Goal: Transaction & Acquisition: Book appointment/travel/reservation

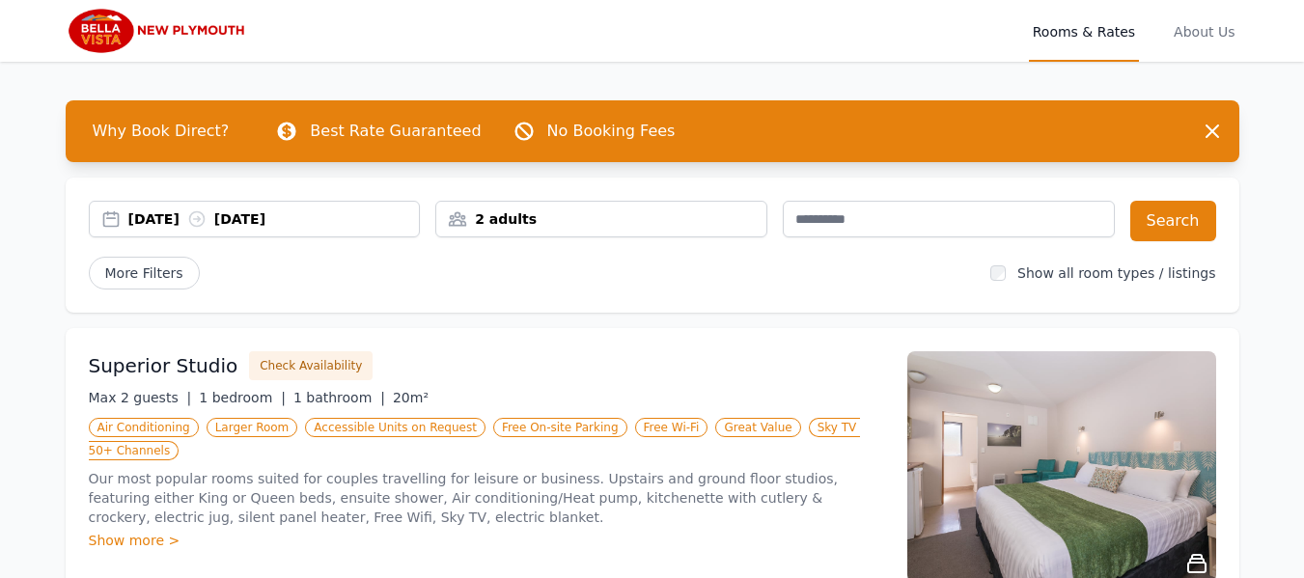
click at [154, 216] on div "[DATE] [DATE]" at bounding box center [273, 218] width 291 height 19
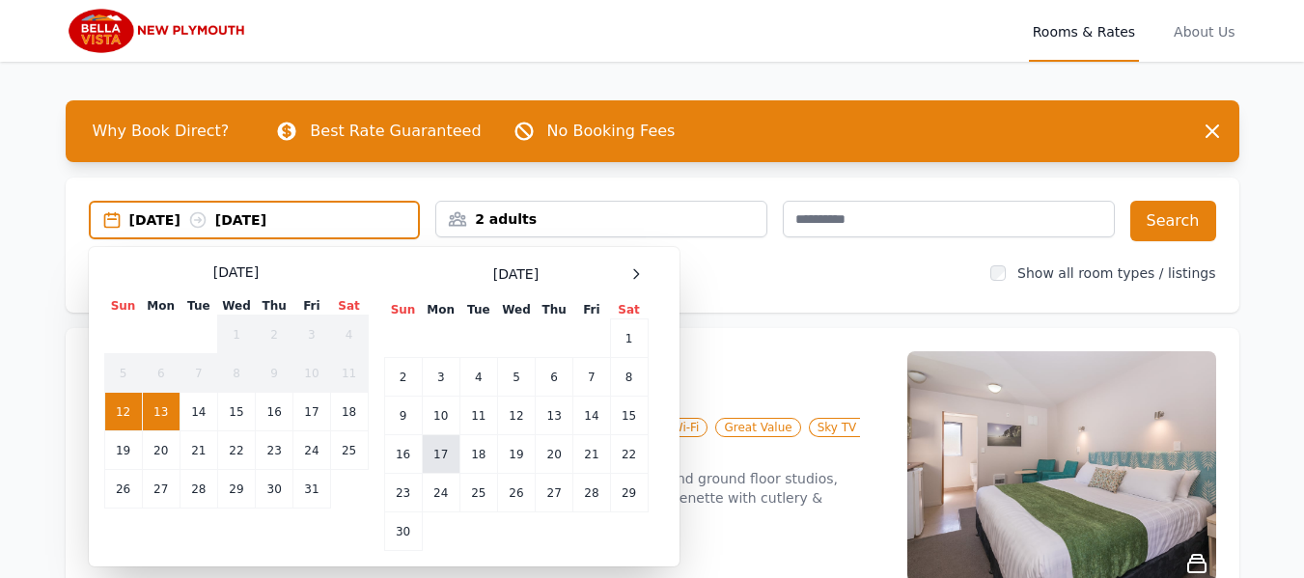
click at [453, 458] on td "17" at bounding box center [441, 454] width 38 height 39
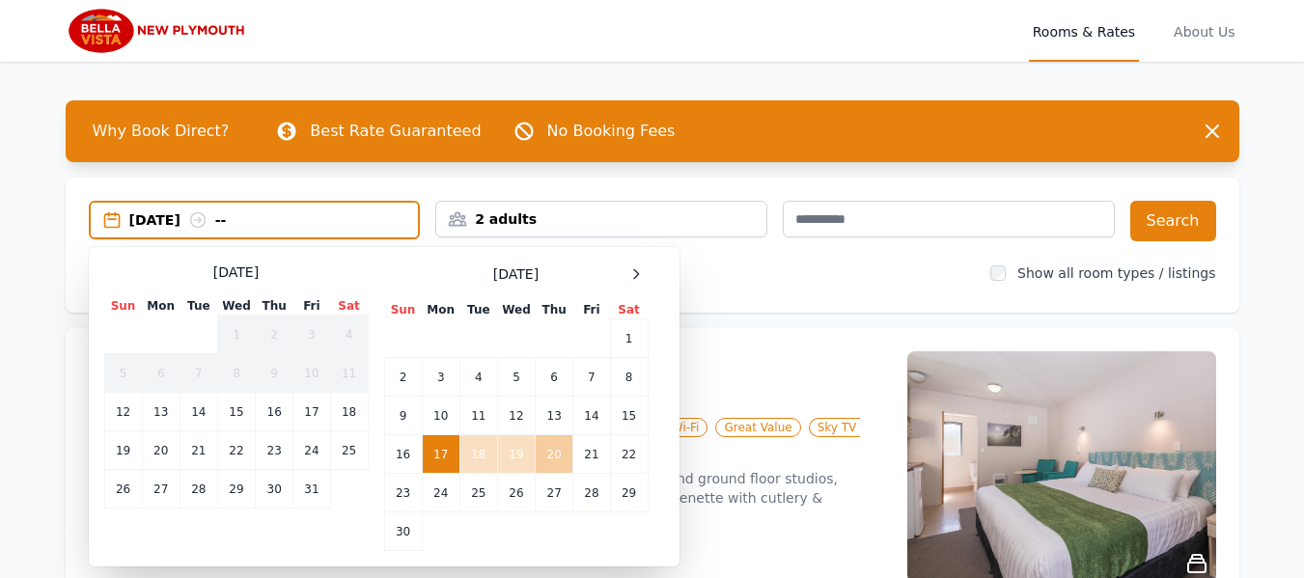
click at [564, 458] on td "20" at bounding box center [555, 454] width 38 height 39
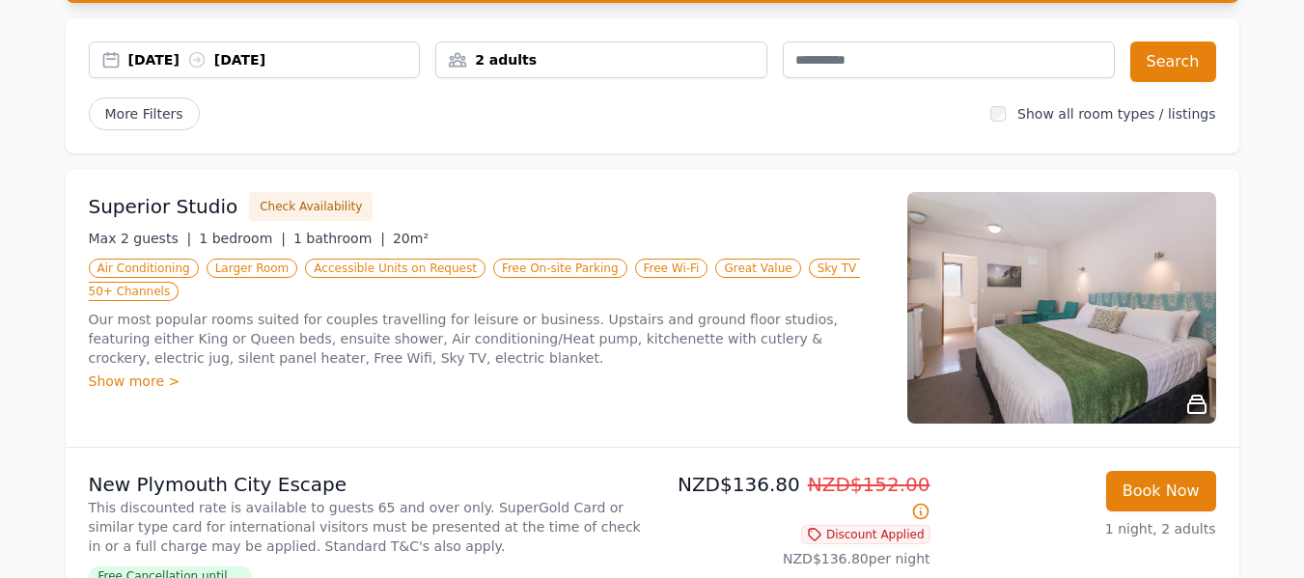
scroll to position [193, 0]
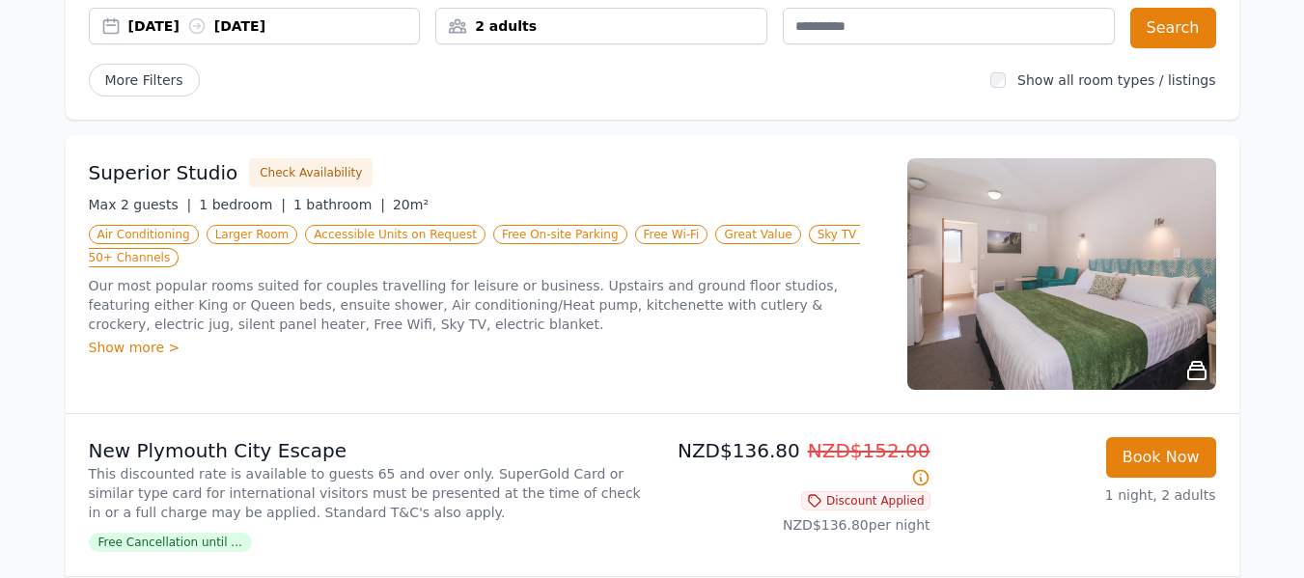
click at [1117, 306] on img at bounding box center [1061, 274] width 309 height 232
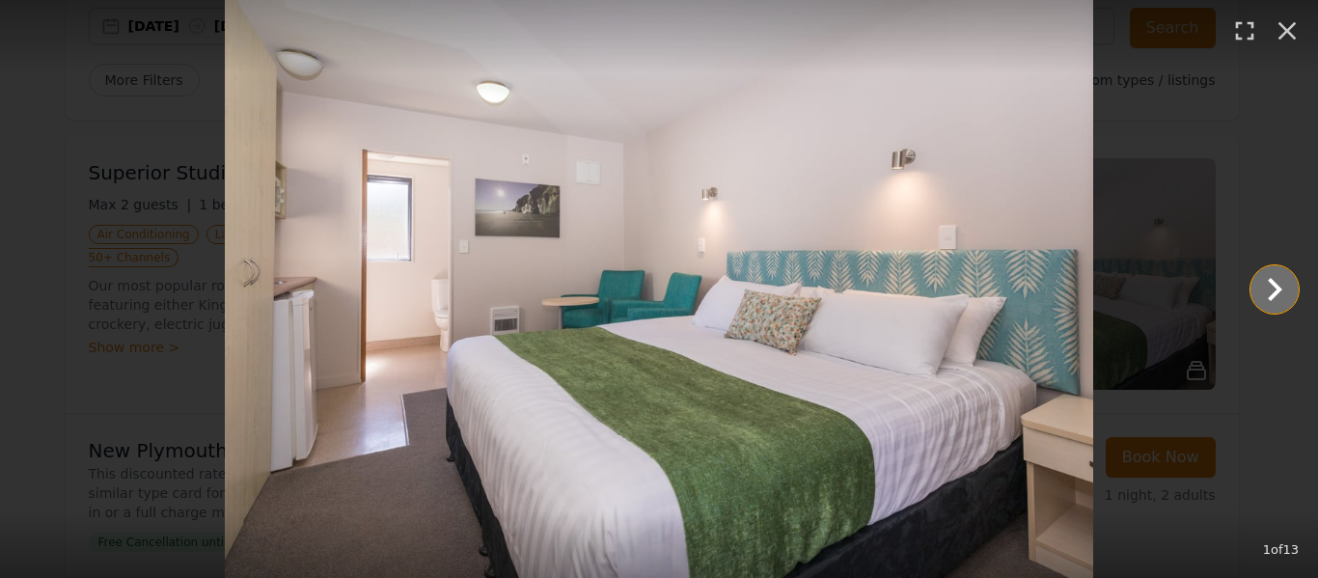
click at [1279, 293] on icon "Show slide 2 of 13" at bounding box center [1275, 289] width 46 height 46
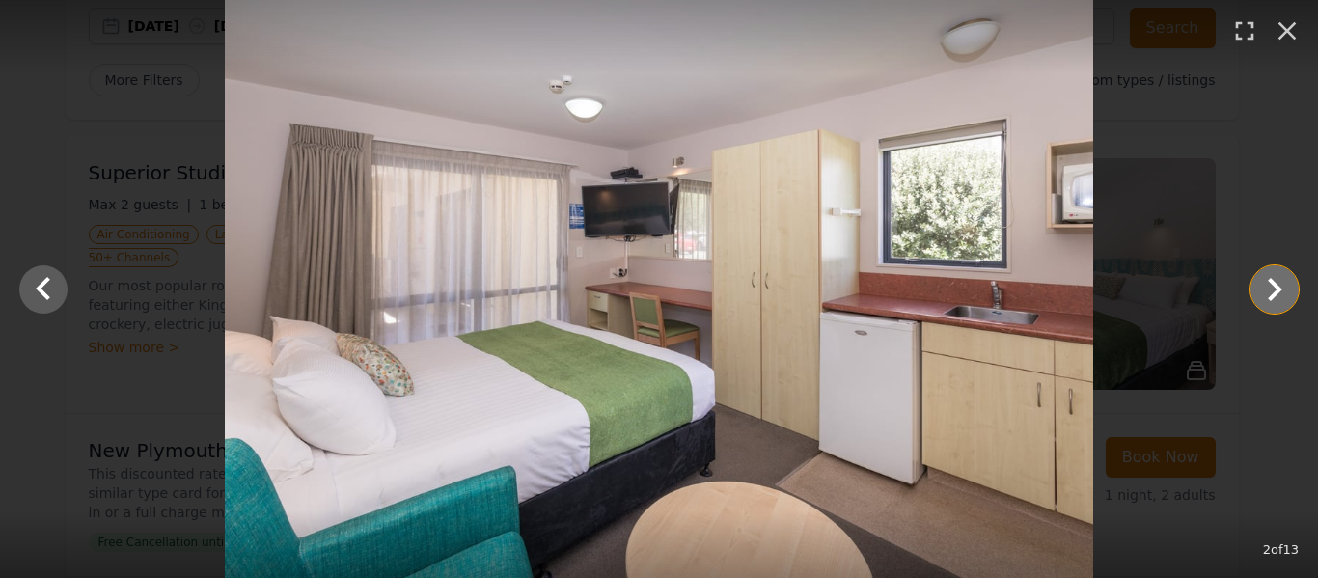
click at [1279, 293] on icon "Show slide 3 of 13" at bounding box center [1275, 289] width 46 height 46
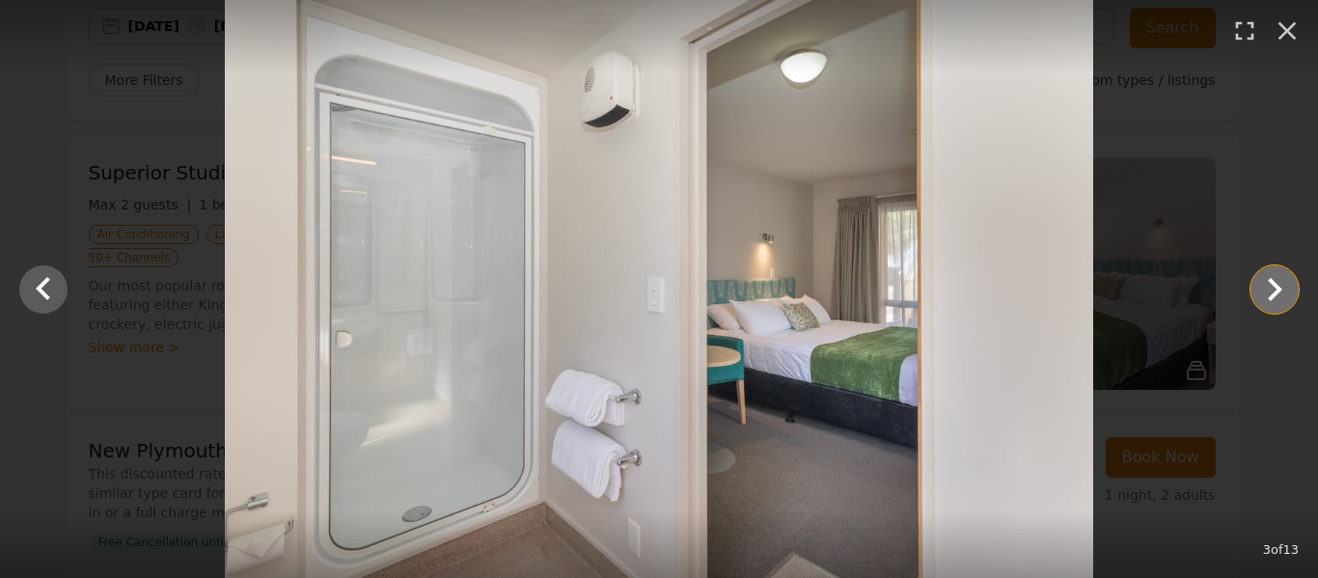
click at [1279, 293] on icon "Show slide 4 of 13" at bounding box center [1275, 289] width 46 height 46
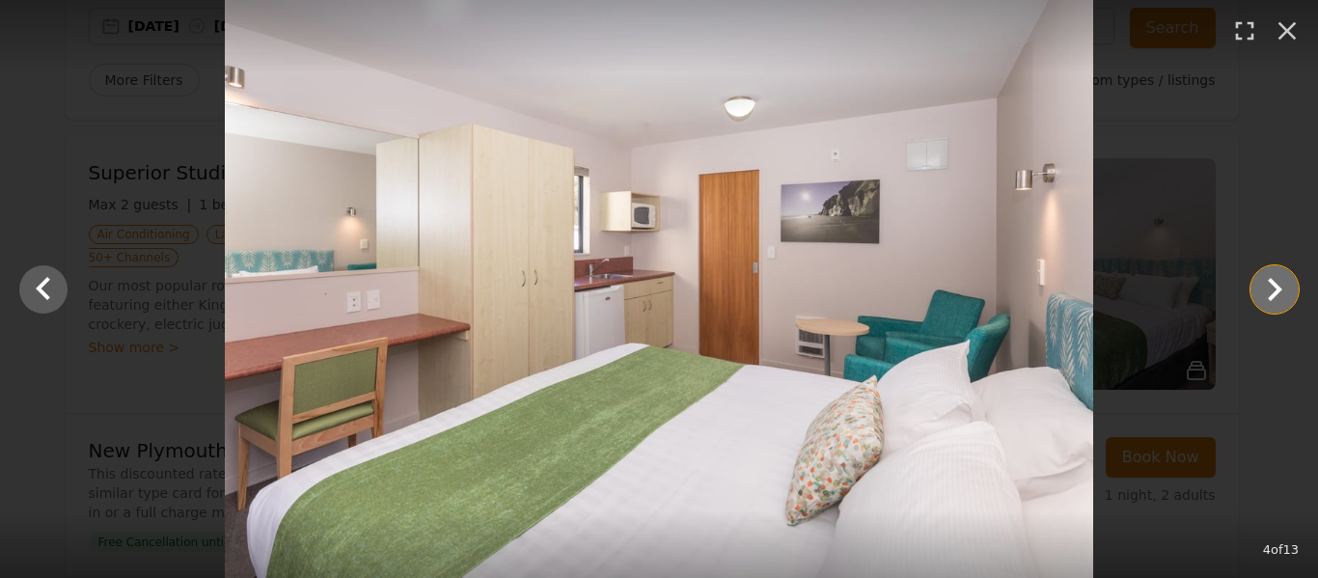
click at [1279, 293] on icon "Show slide 5 of 13" at bounding box center [1275, 289] width 46 height 46
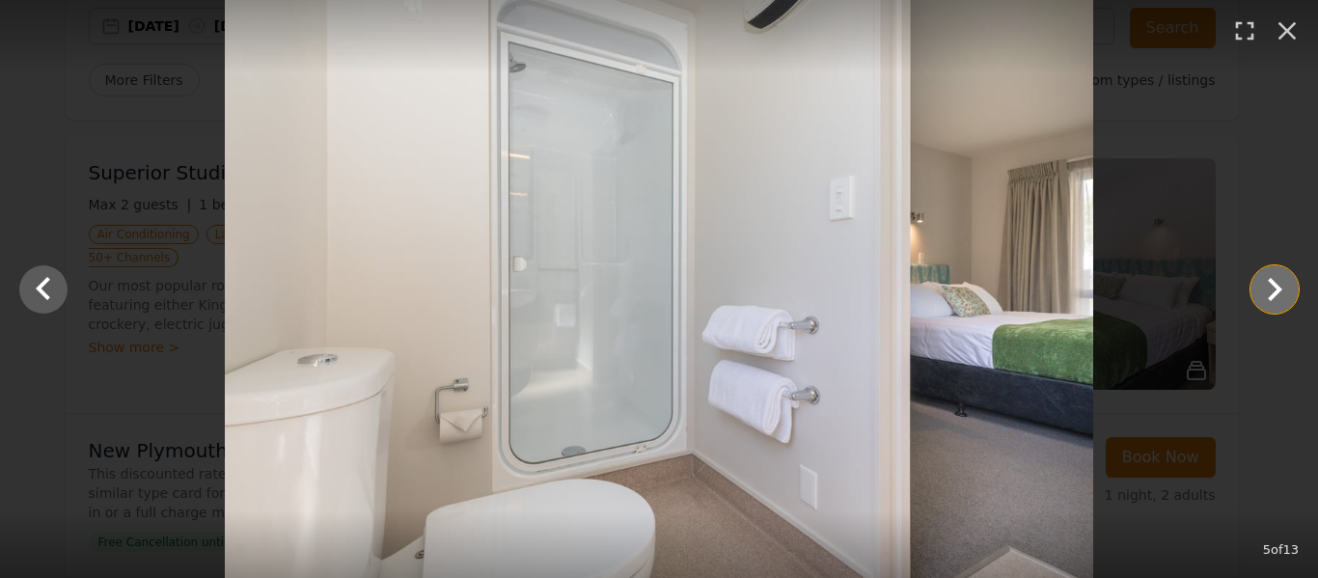
click at [1279, 293] on icon "Show slide 6 of 13" at bounding box center [1275, 289] width 46 height 46
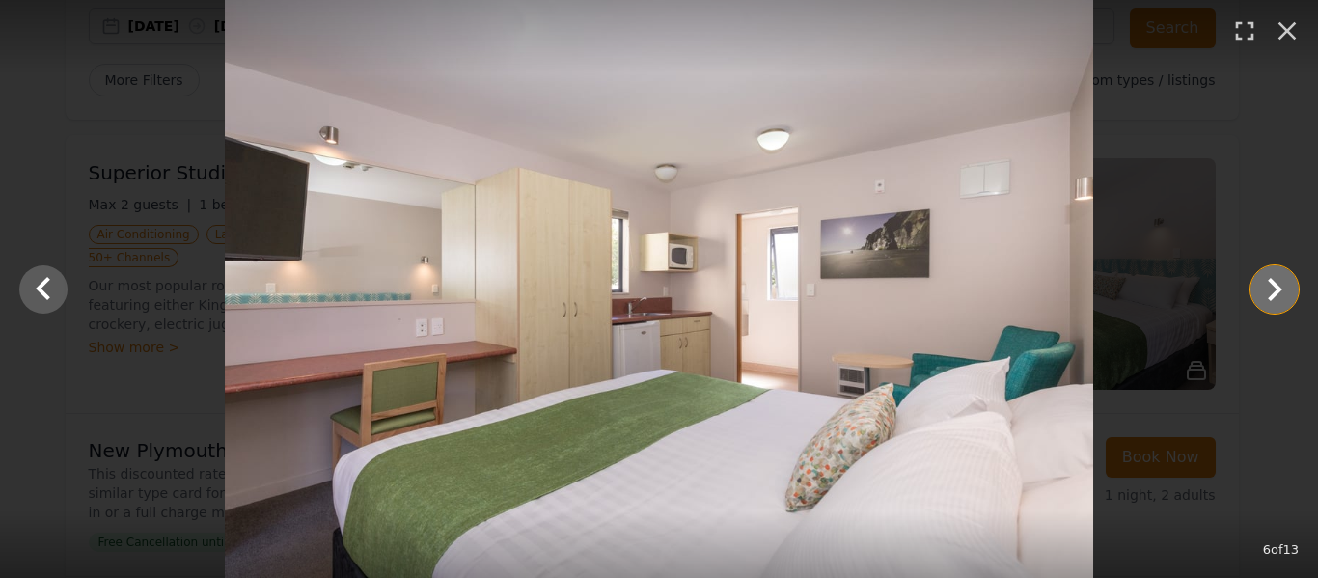
click at [1279, 293] on icon "Show slide 7 of 13" at bounding box center [1275, 289] width 46 height 46
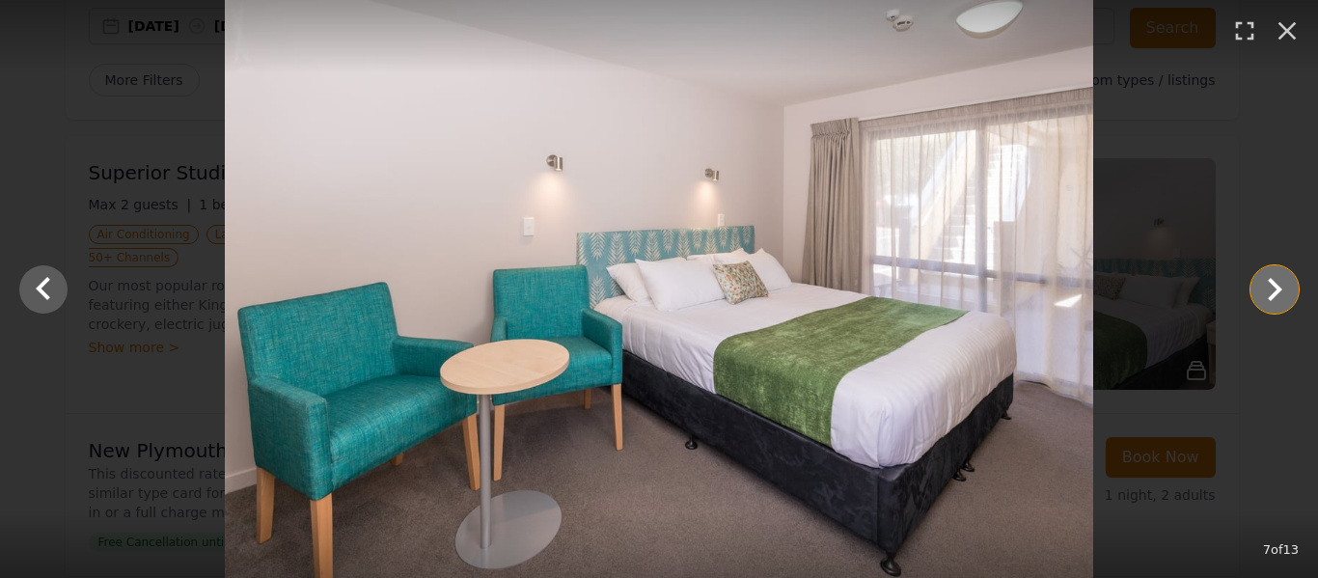
click at [1279, 293] on icon "Show slide 8 of 13" at bounding box center [1275, 289] width 46 height 46
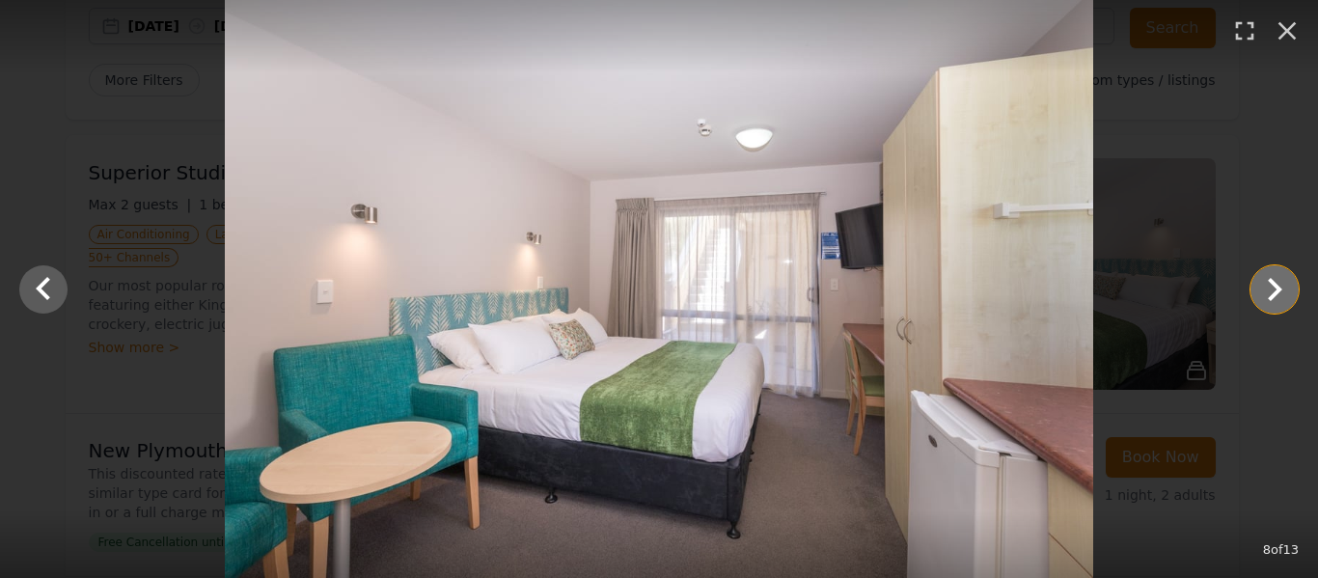
click at [1279, 293] on icon "Show slide 9 of 13" at bounding box center [1275, 289] width 46 height 46
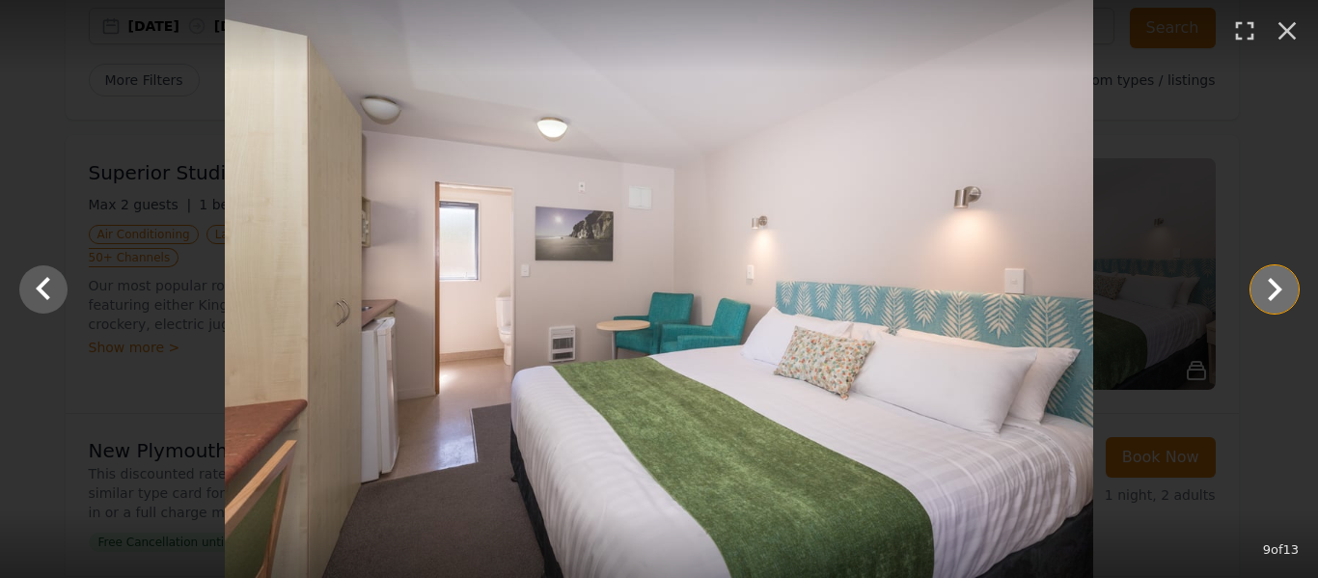
click at [1281, 290] on icon "Show slide 10 of 13" at bounding box center [1275, 289] width 14 height 23
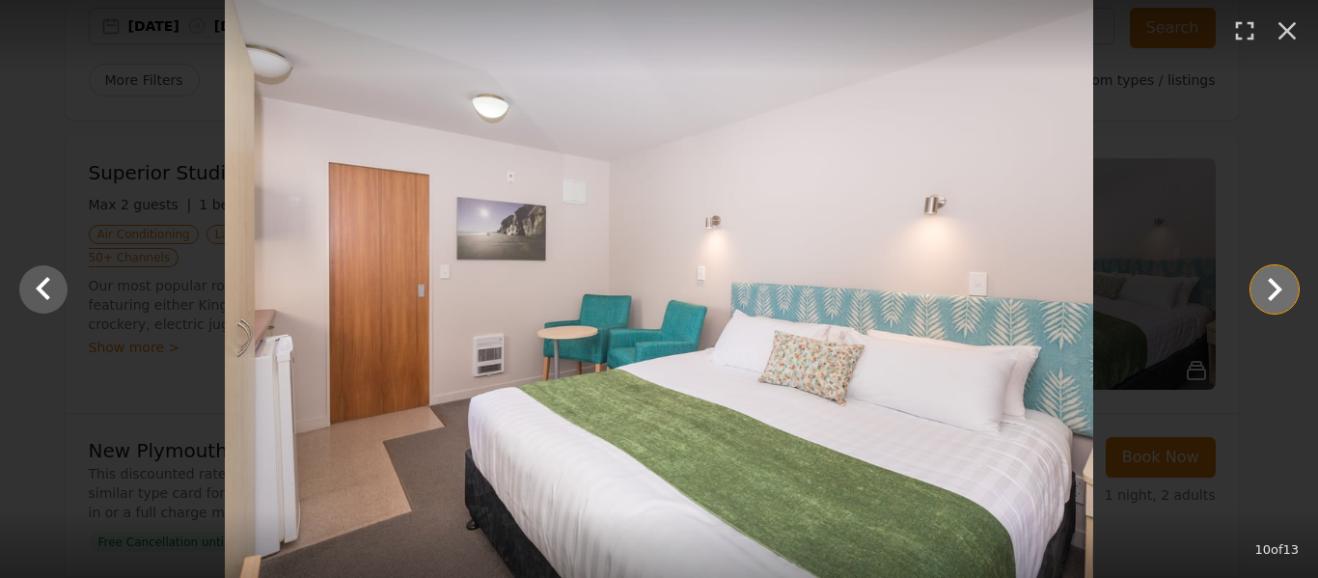
click at [1281, 290] on icon "Show slide 11 of 13" at bounding box center [1275, 289] width 14 height 23
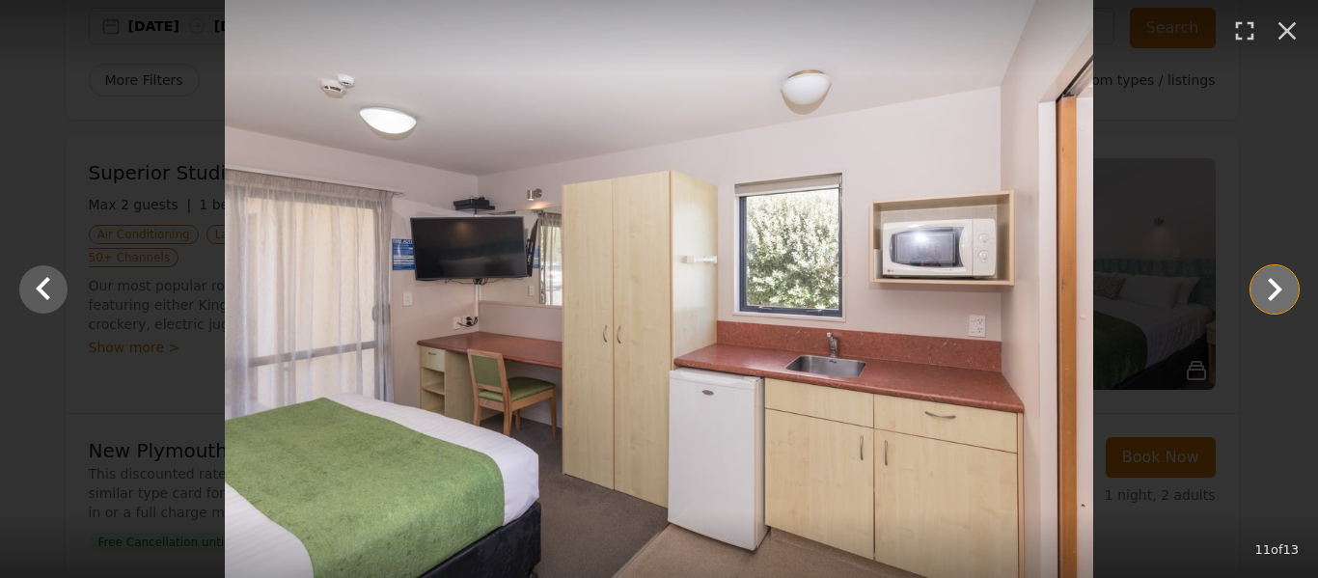
click at [1281, 290] on icon "Show slide 12 of 13" at bounding box center [1275, 289] width 14 height 23
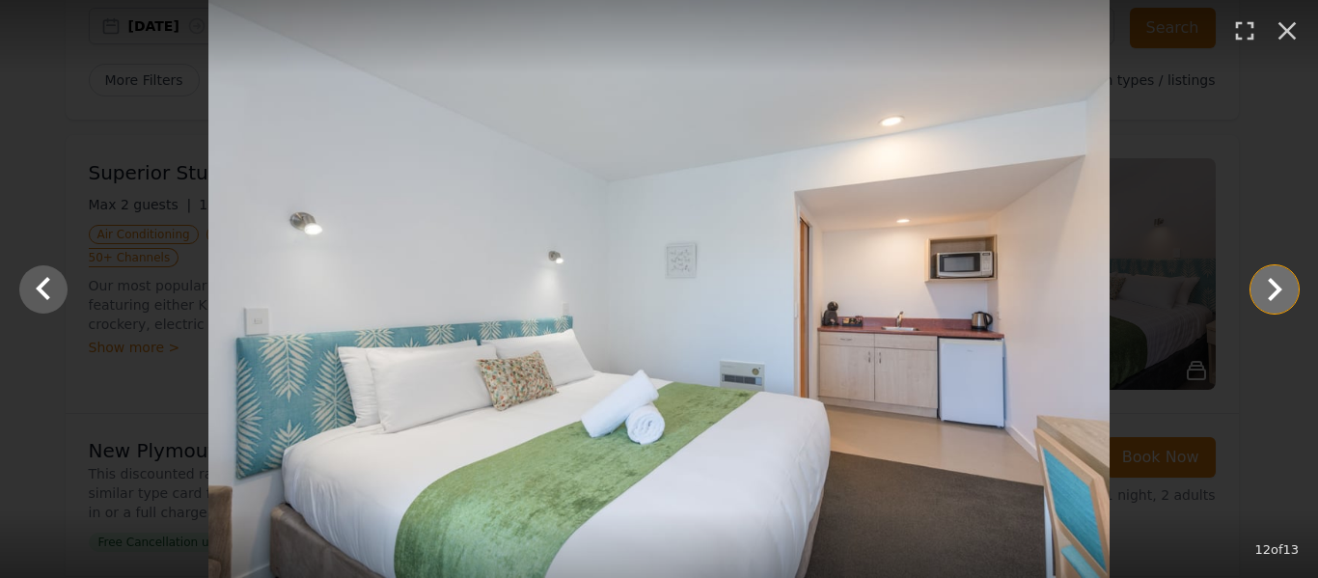
click at [1281, 290] on icon "Show slide 13 of 13" at bounding box center [1275, 289] width 14 height 23
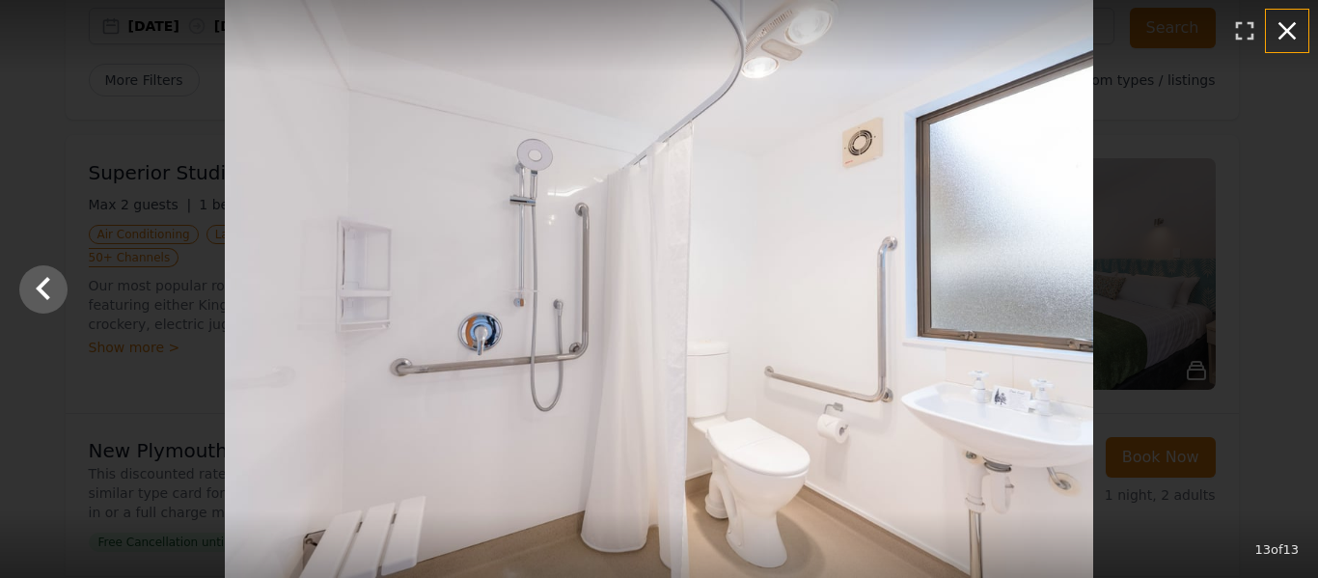
click at [1291, 25] on icon "button" at bounding box center [1287, 30] width 31 height 31
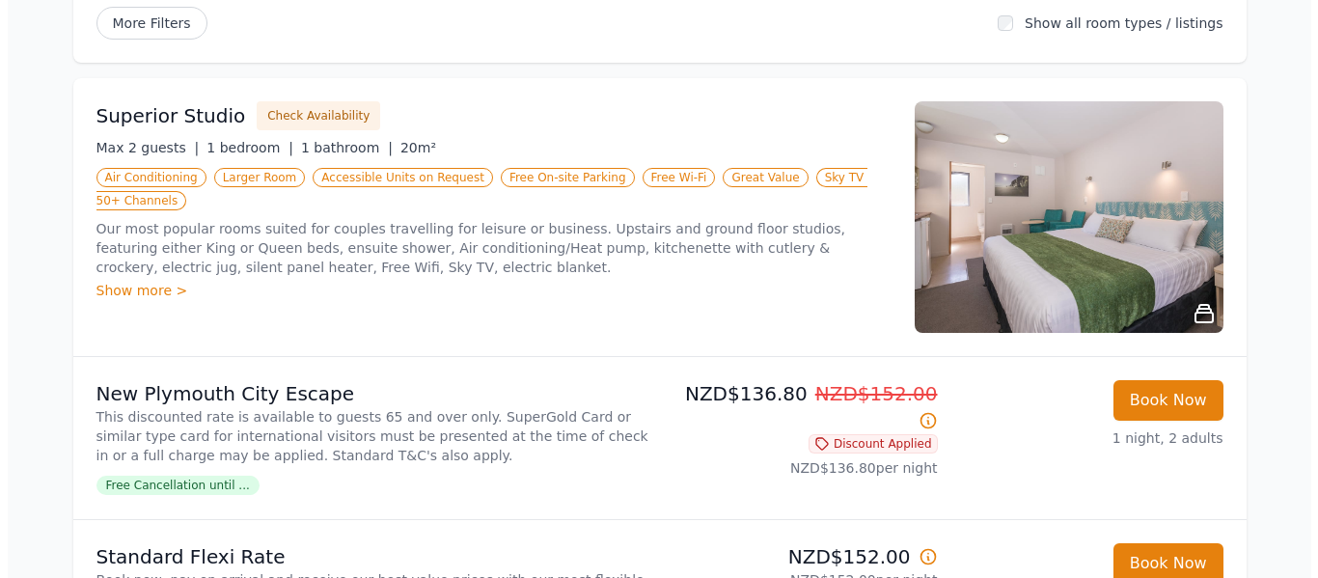
scroll to position [232, 0]
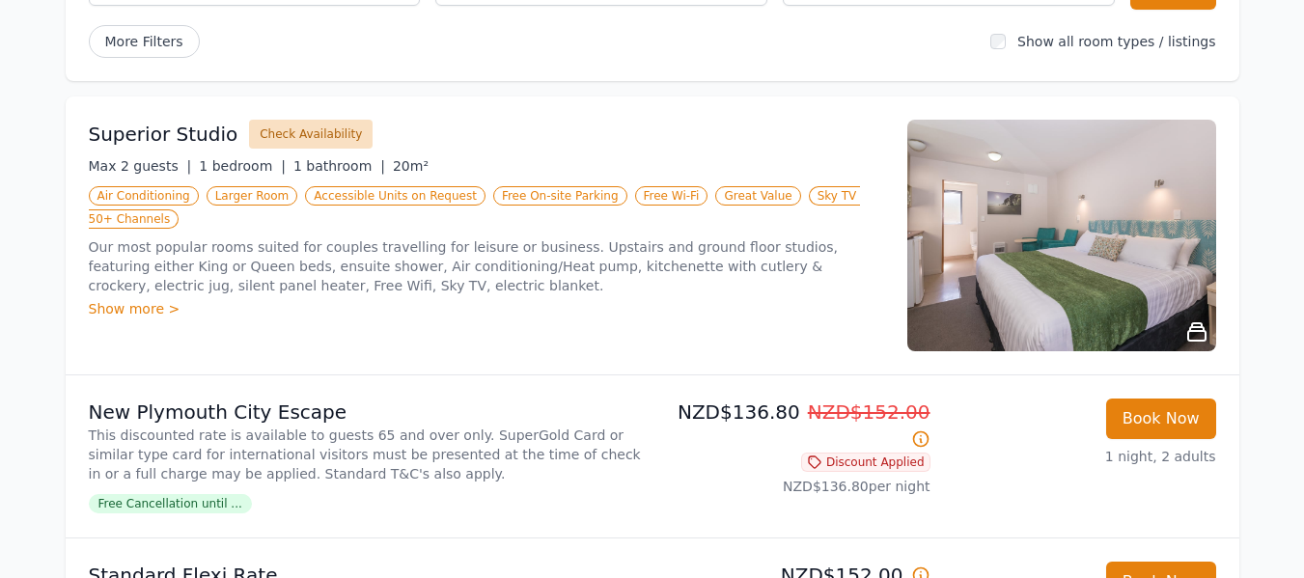
click at [317, 134] on button "Check Availability" at bounding box center [311, 134] width 124 height 29
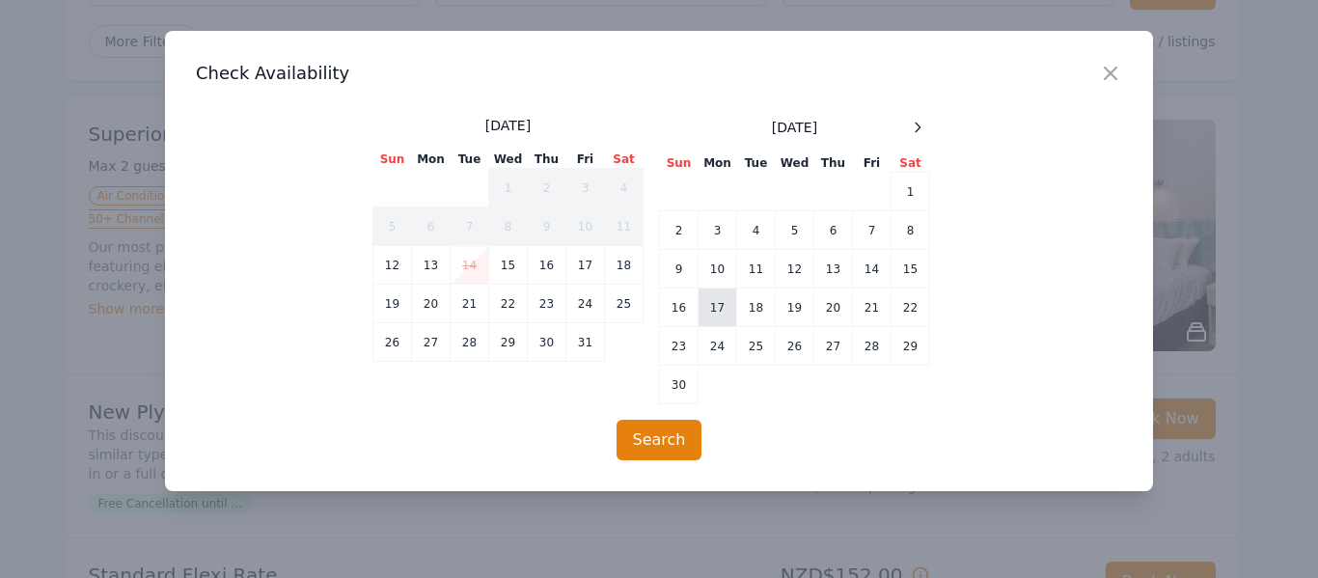
click at [711, 311] on td "17" at bounding box center [718, 308] width 39 height 39
click at [833, 304] on td "20" at bounding box center [833, 308] width 39 height 39
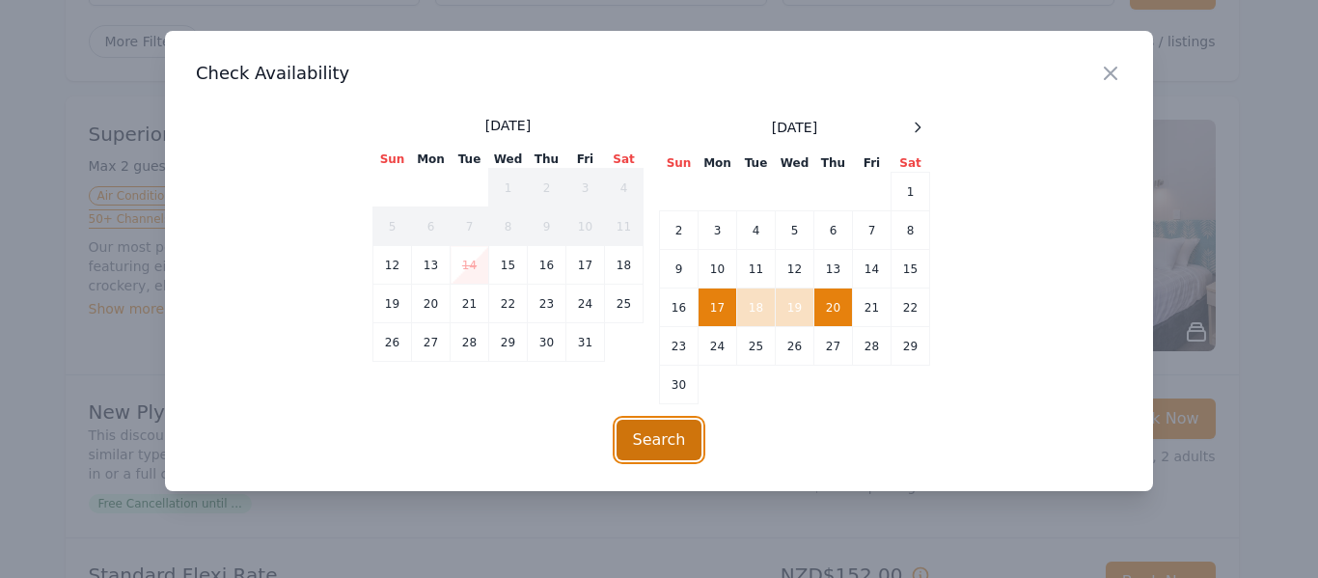
click at [654, 446] on button "Search" at bounding box center [660, 440] width 86 height 41
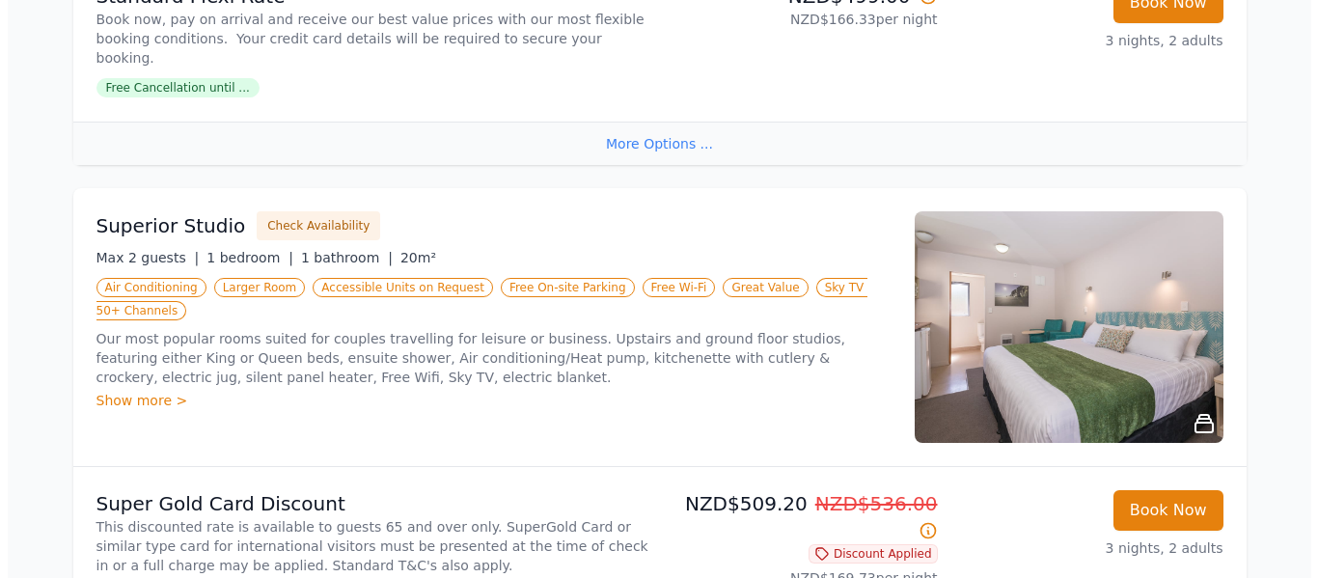
scroll to position [849, 0]
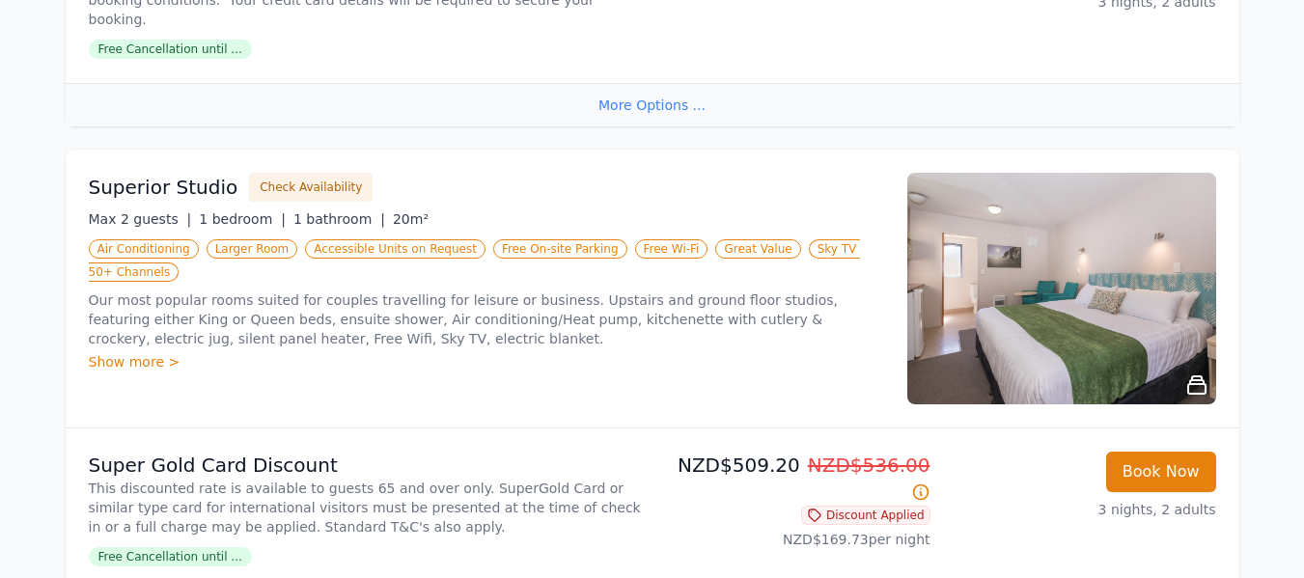
click at [130, 352] on div "Show more >" at bounding box center [486, 361] width 795 height 19
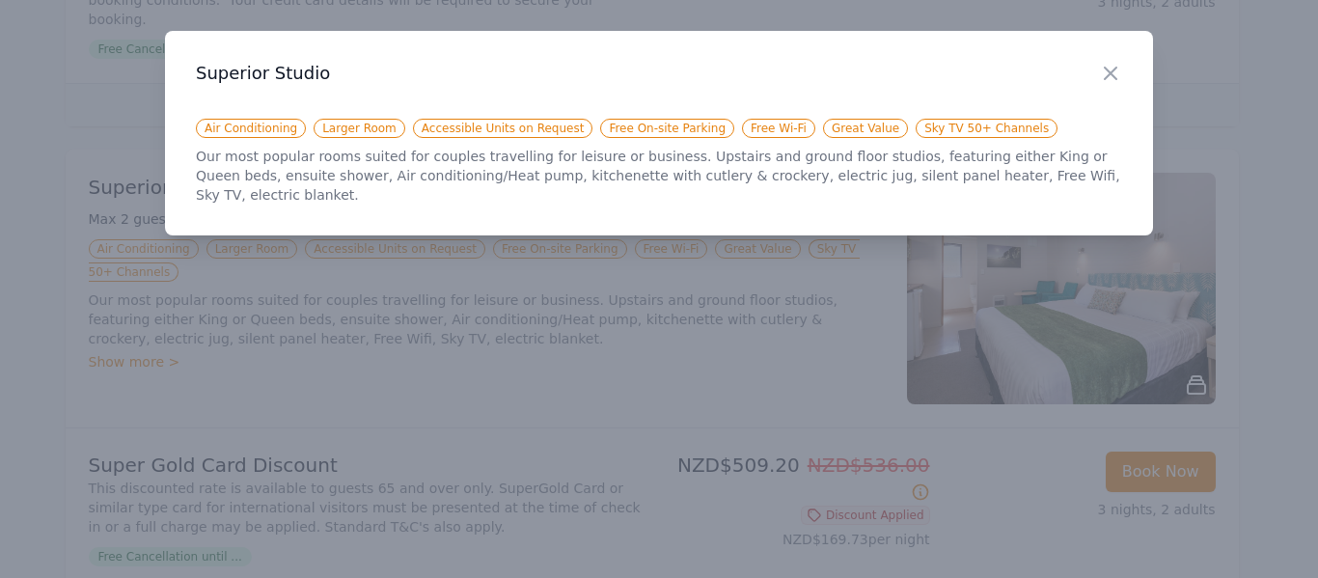
click at [1122, 69] on div "Close" at bounding box center [1126, 61] width 54 height 61
click at [1117, 71] on icon "button" at bounding box center [1110, 73] width 23 height 23
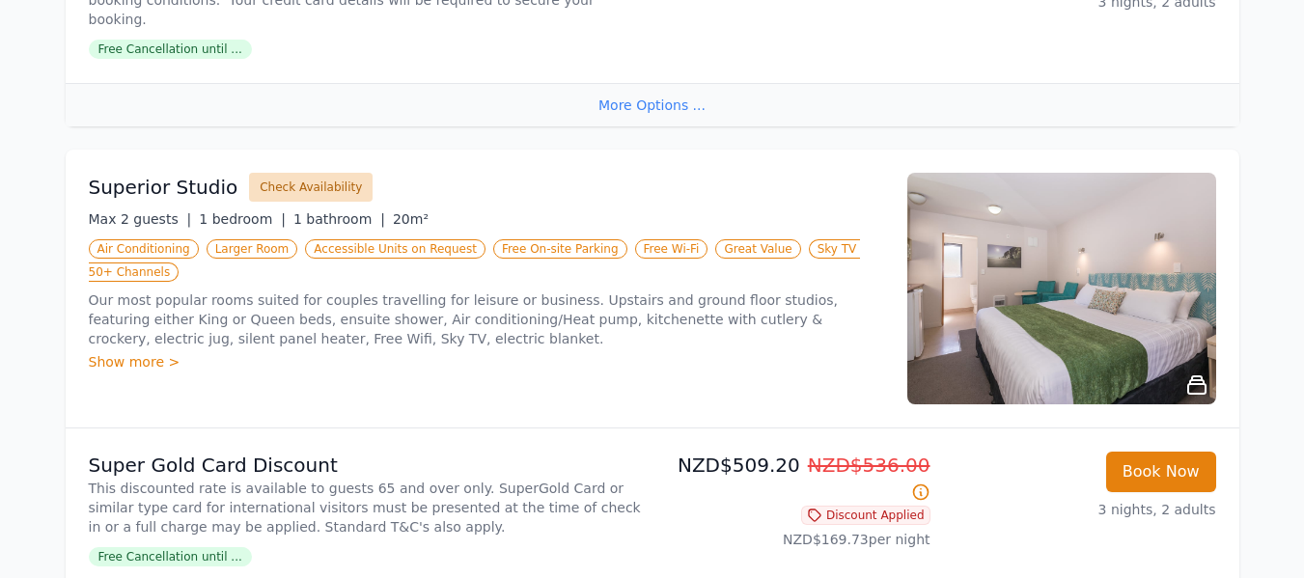
click at [315, 173] on button "Check Availability" at bounding box center [311, 187] width 124 height 29
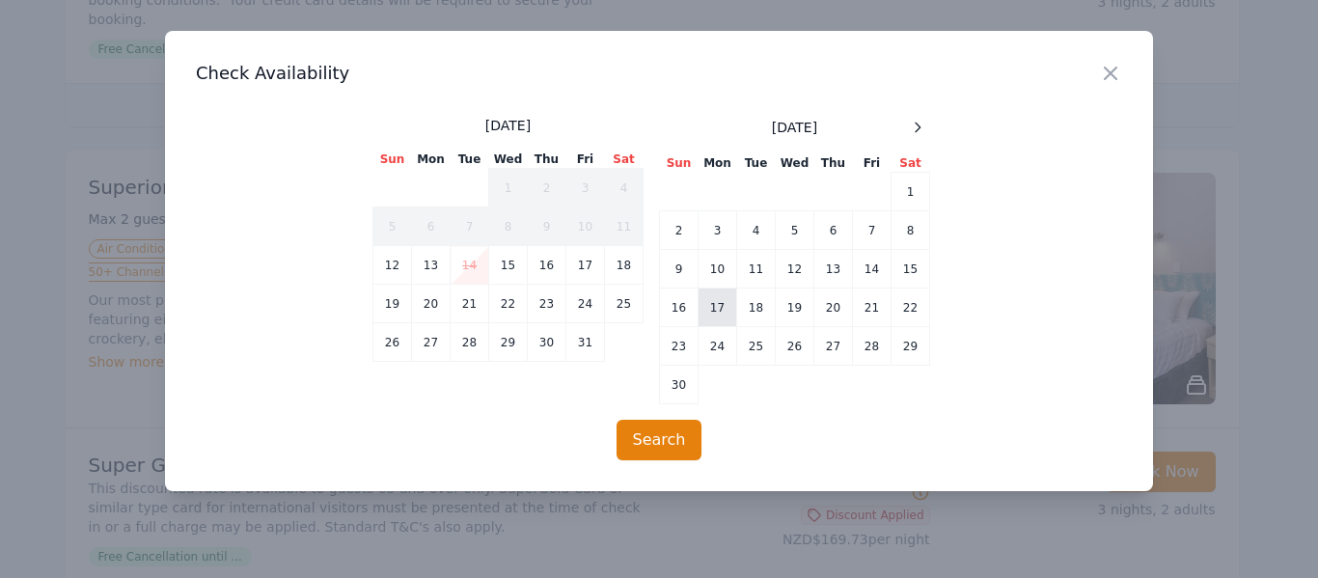
click at [723, 310] on td "17" at bounding box center [718, 308] width 39 height 39
click at [830, 315] on td "20" at bounding box center [833, 308] width 39 height 39
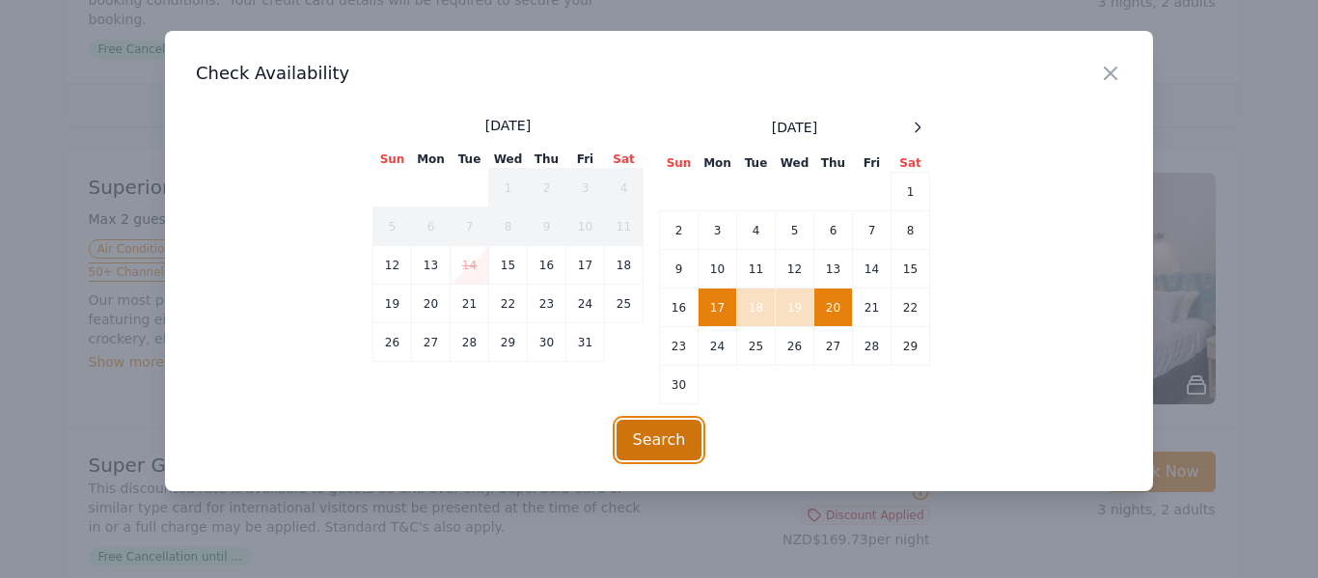
click at [644, 440] on button "Search" at bounding box center [660, 440] width 86 height 41
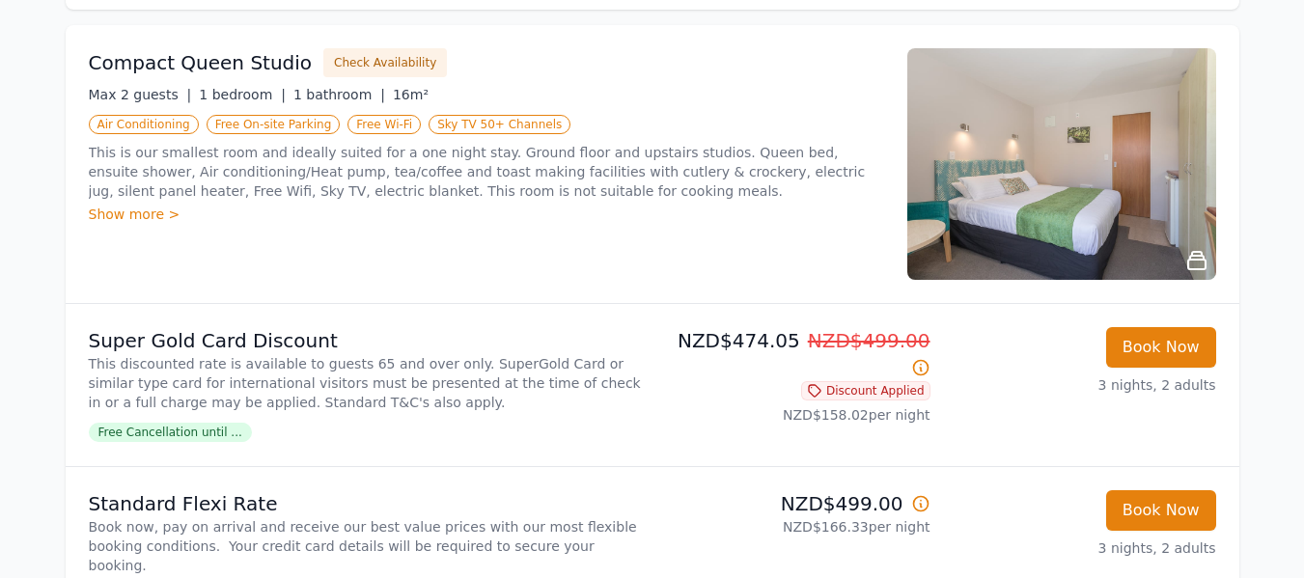
scroll to position [321, 0]
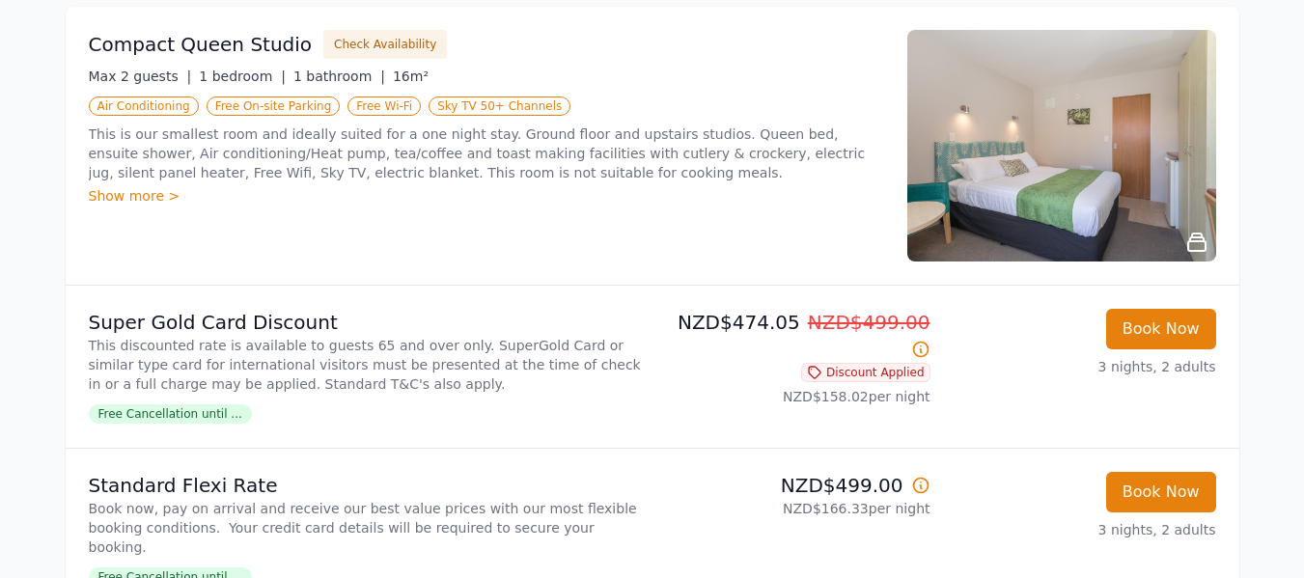
click at [152, 567] on span "Free Cancellation until ..." at bounding box center [170, 576] width 163 height 19
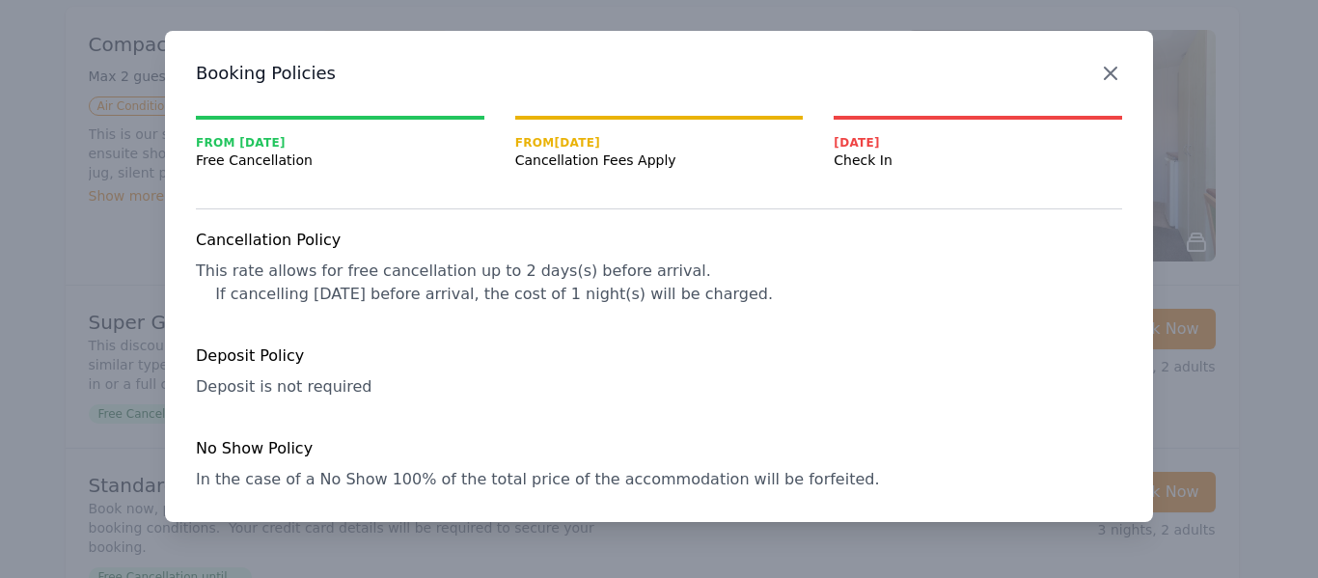
click at [1114, 69] on icon "button" at bounding box center [1111, 74] width 12 height 12
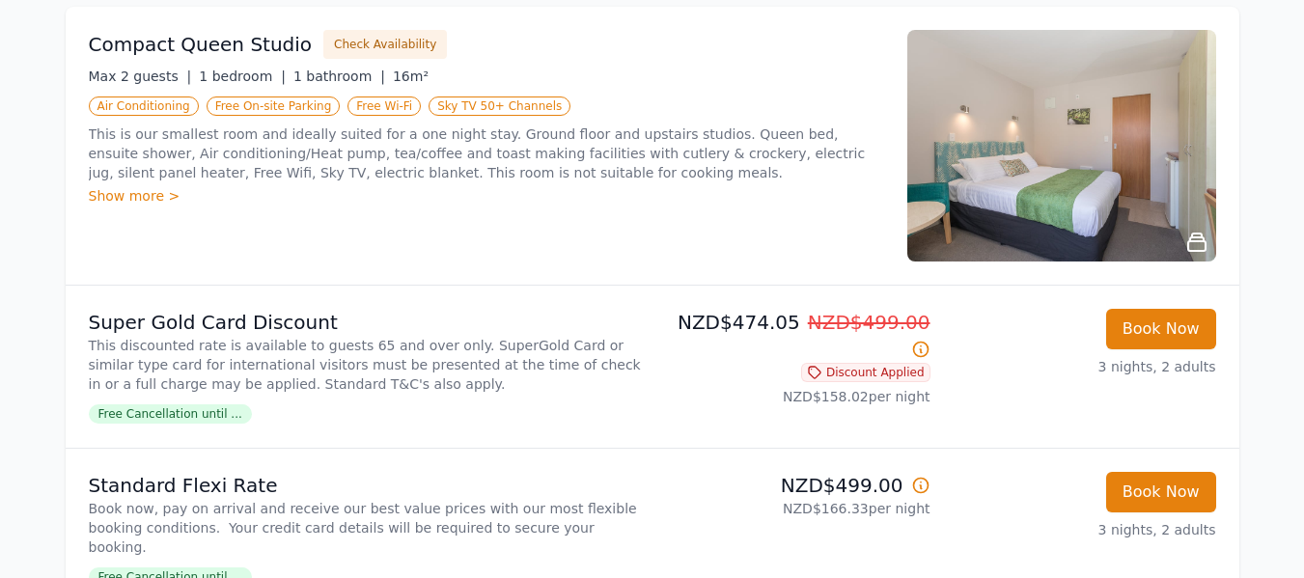
click at [1173, 152] on img at bounding box center [1061, 146] width 309 height 232
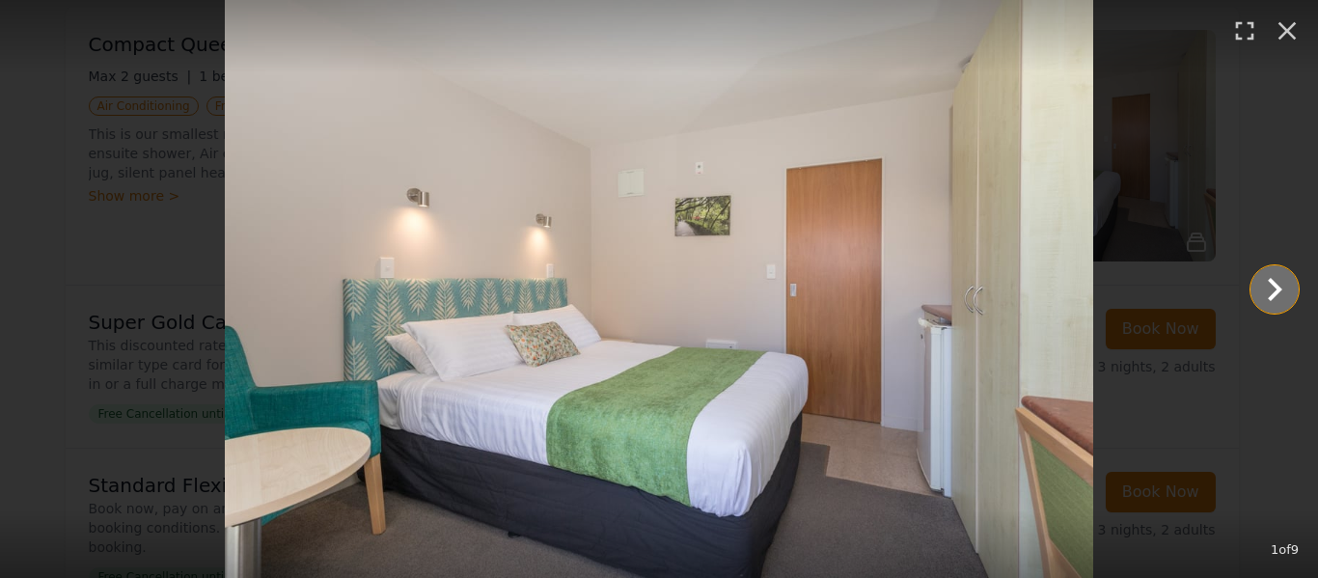
click at [1278, 277] on icon "Show slide 2 of 9" at bounding box center [1275, 289] width 46 height 46
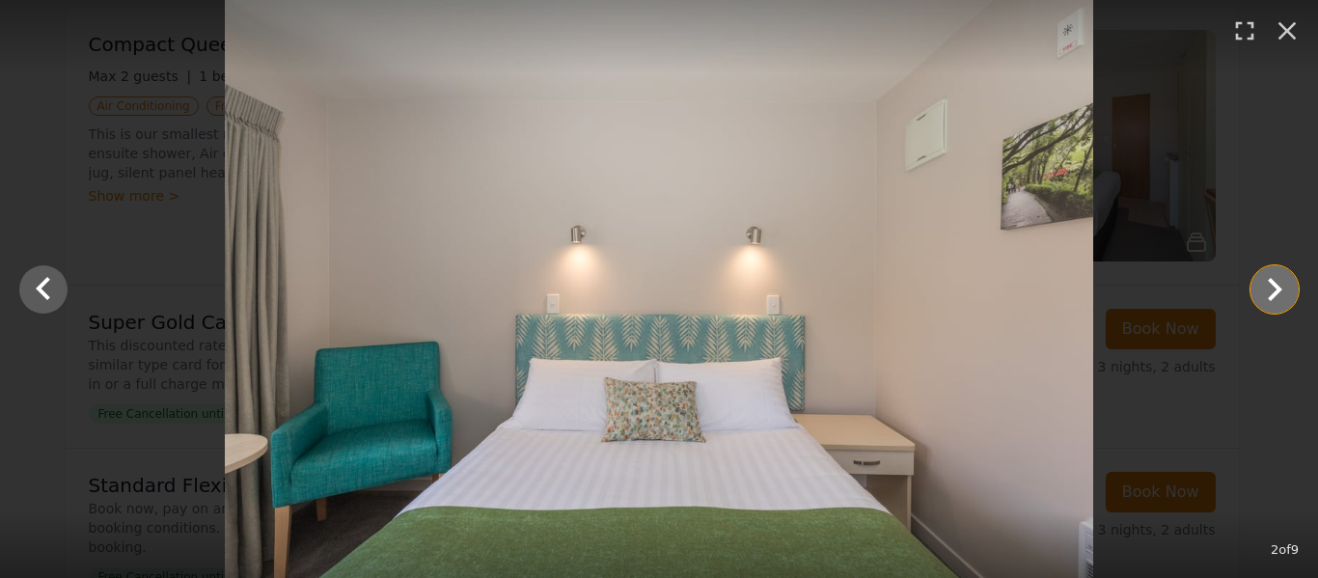
click at [1278, 277] on icon "Show slide 3 of 9" at bounding box center [1275, 289] width 46 height 46
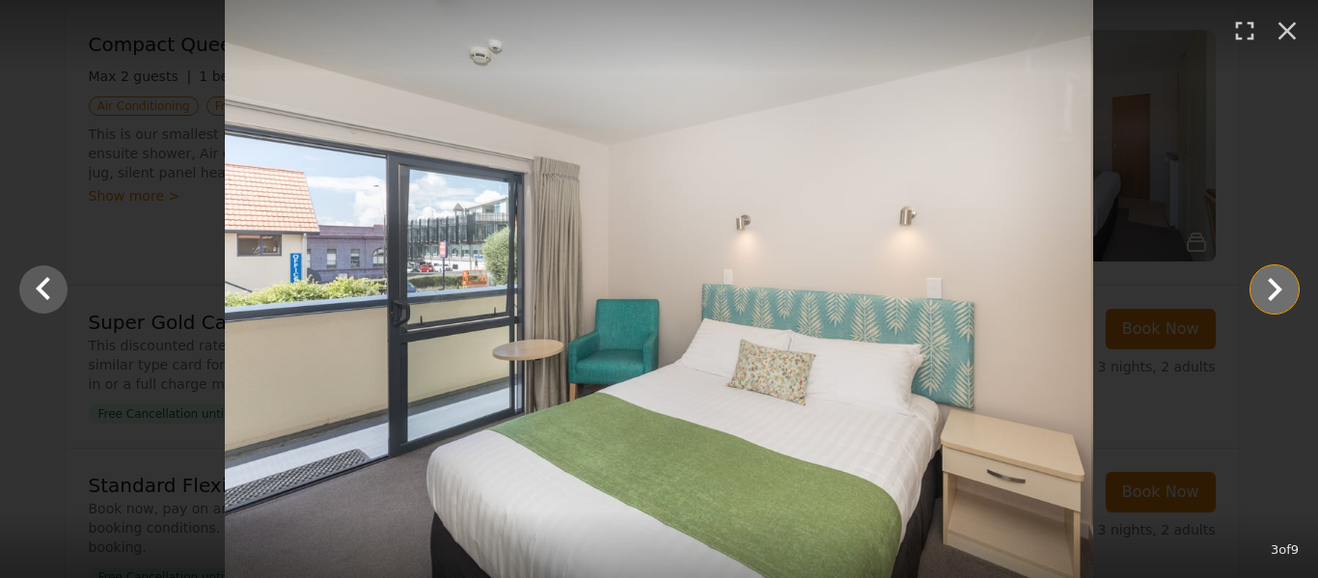
click at [1278, 277] on icon "Show slide 4 of 9" at bounding box center [1275, 289] width 46 height 46
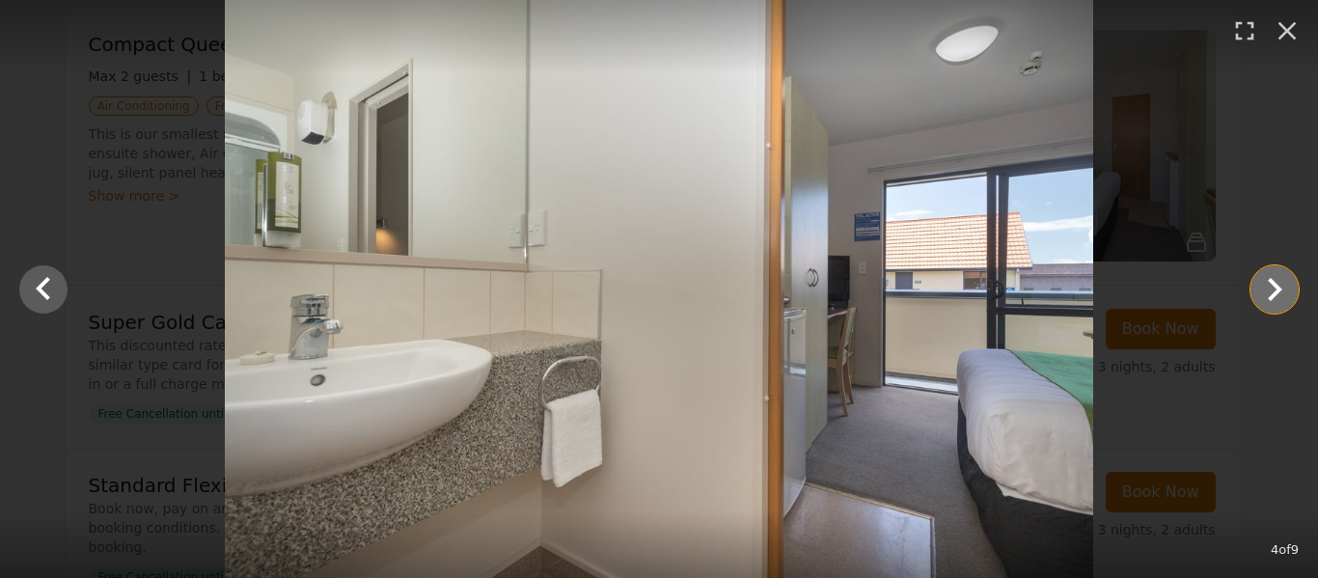
click at [1278, 277] on icon "Show slide 5 of 9" at bounding box center [1275, 289] width 46 height 46
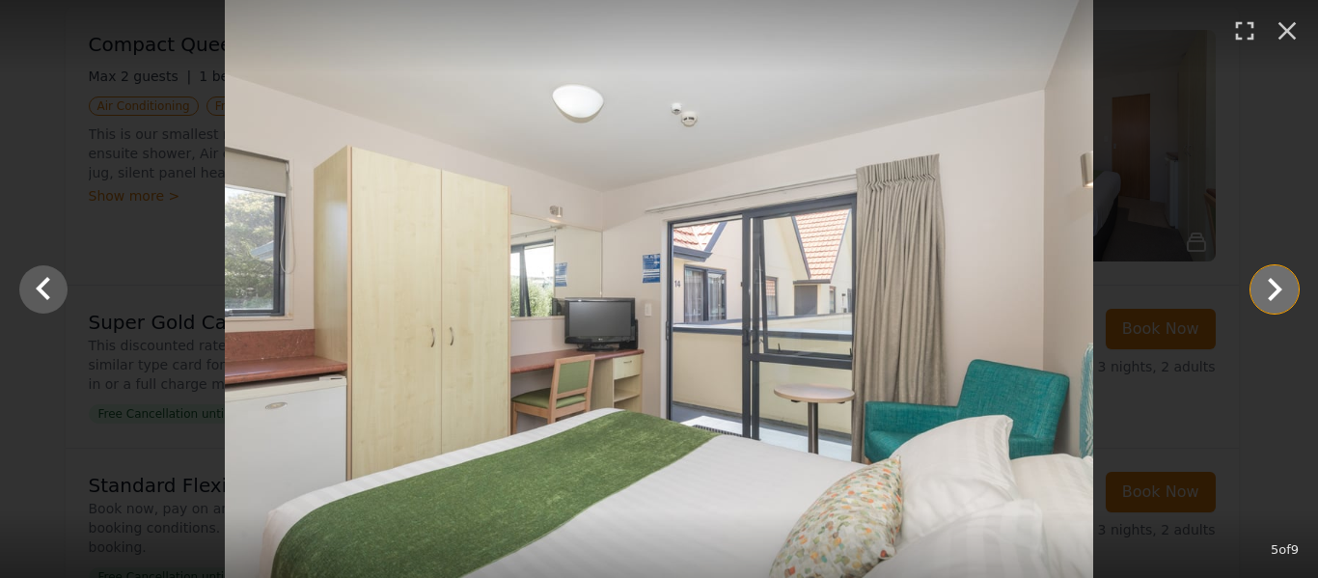
click at [1278, 277] on icon "Show slide 6 of 9" at bounding box center [1275, 289] width 46 height 46
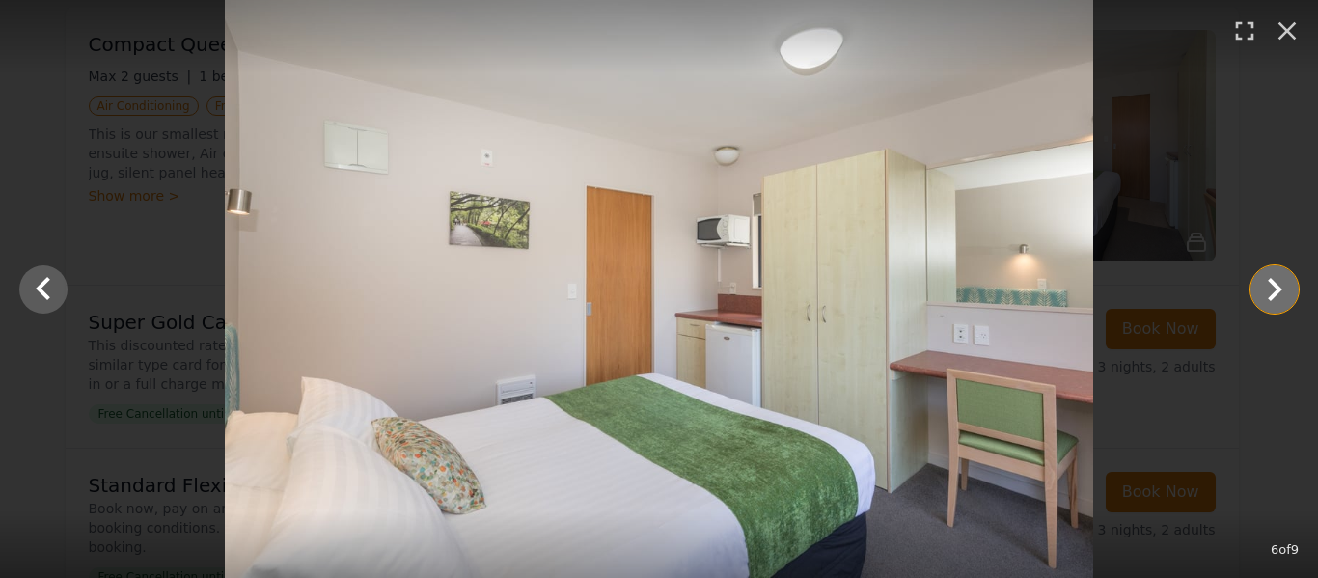
click at [1278, 277] on icon "Show slide 7 of 9" at bounding box center [1275, 289] width 46 height 46
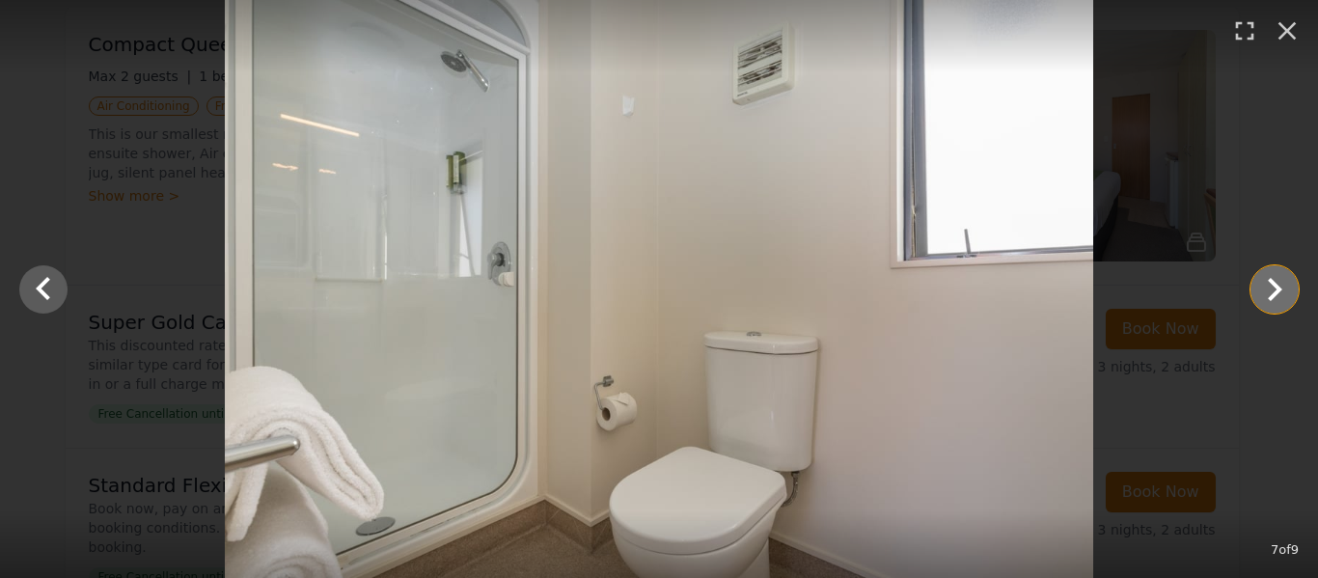
click at [1278, 277] on icon "Show slide 8 of 9" at bounding box center [1275, 289] width 46 height 46
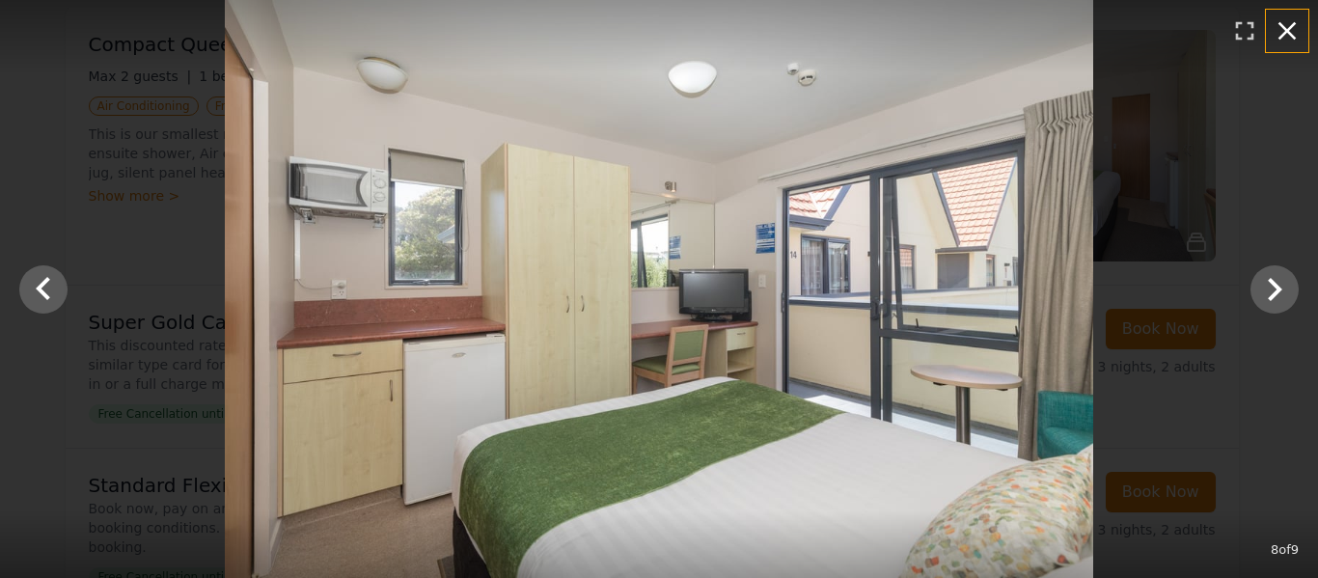
click at [1296, 26] on icon "button" at bounding box center [1287, 30] width 31 height 31
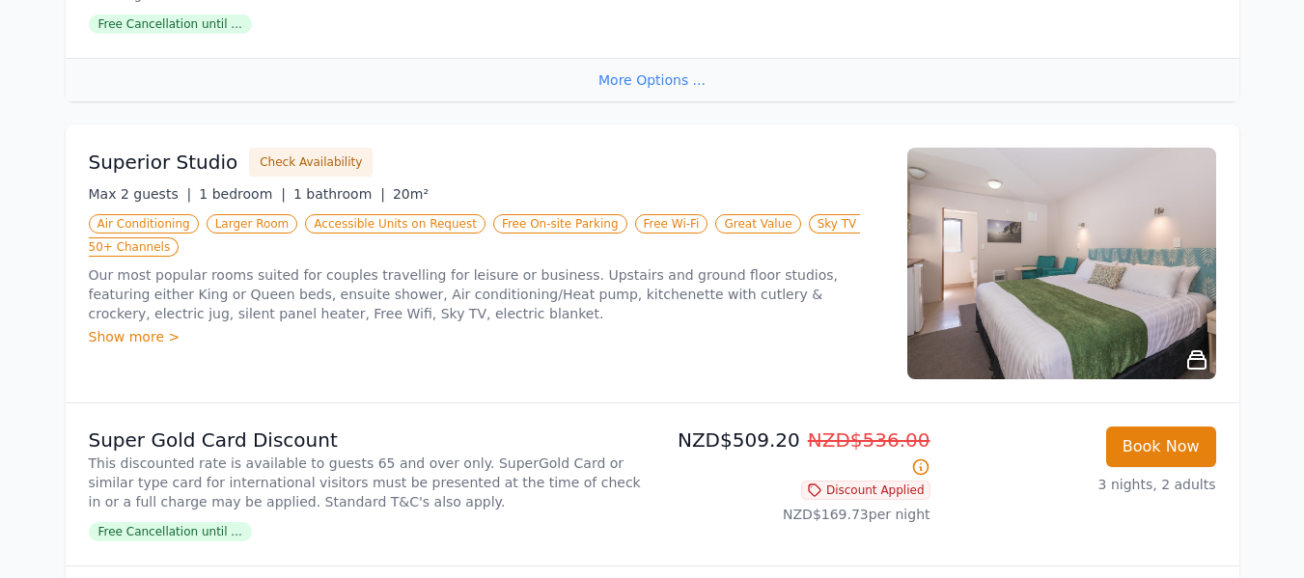
scroll to position [938, 0]
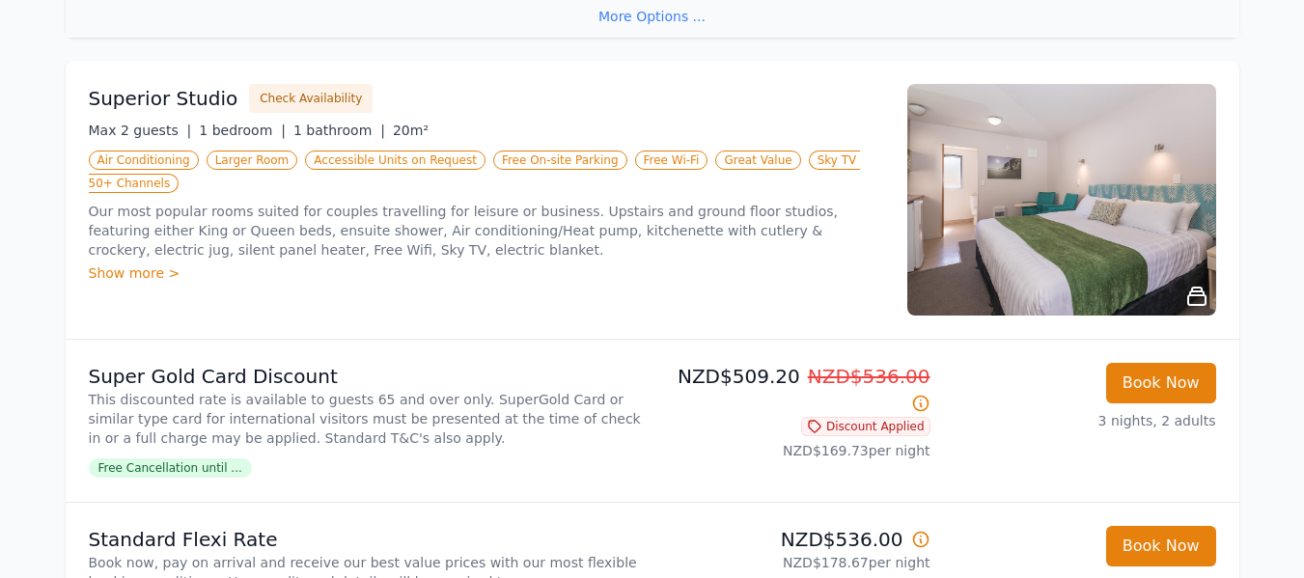
click at [1153, 192] on img at bounding box center [1061, 200] width 309 height 232
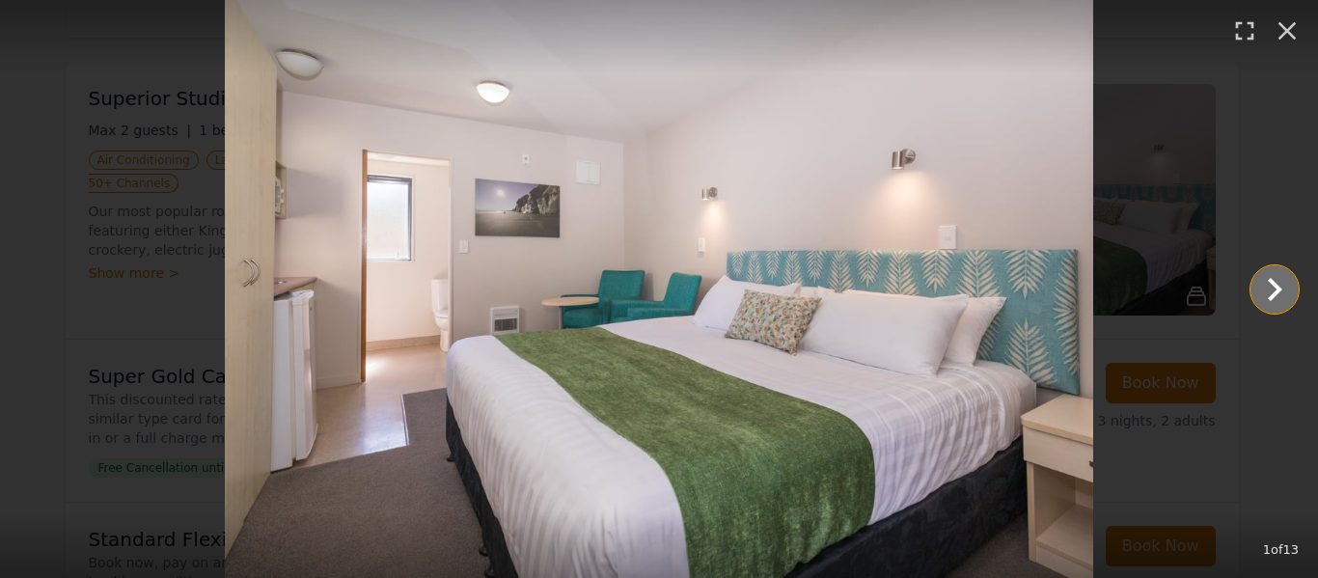
click at [1275, 283] on icon "Show slide 2 of 13" at bounding box center [1275, 289] width 14 height 23
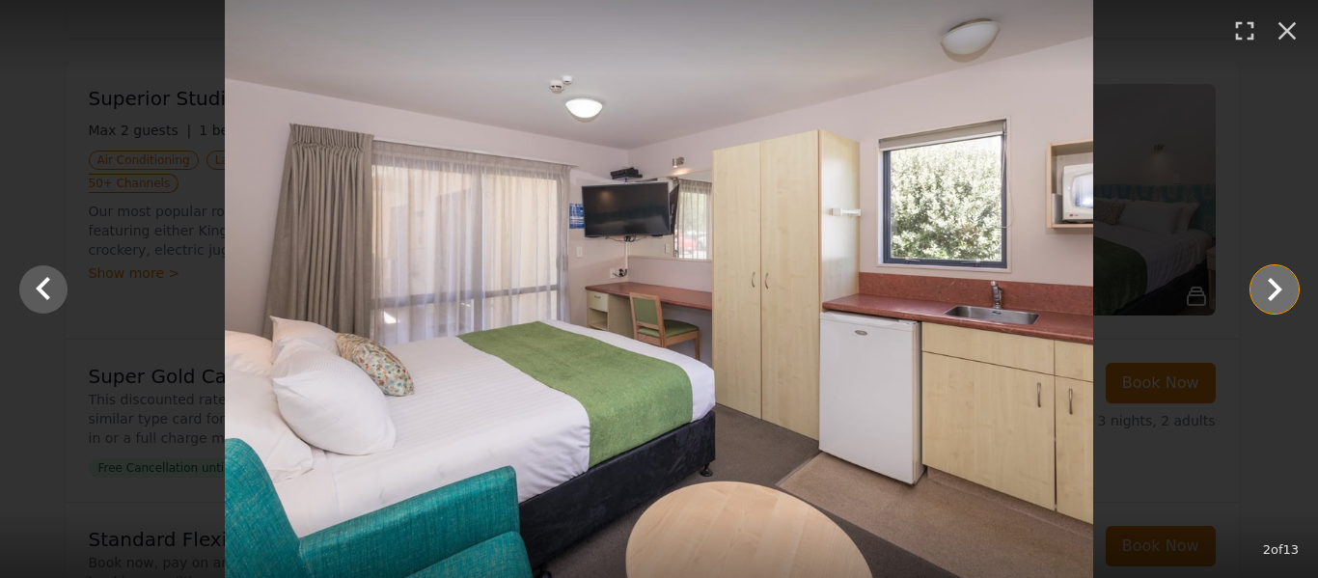
click at [1275, 283] on icon "Show slide 3 of 13" at bounding box center [1275, 289] width 14 height 23
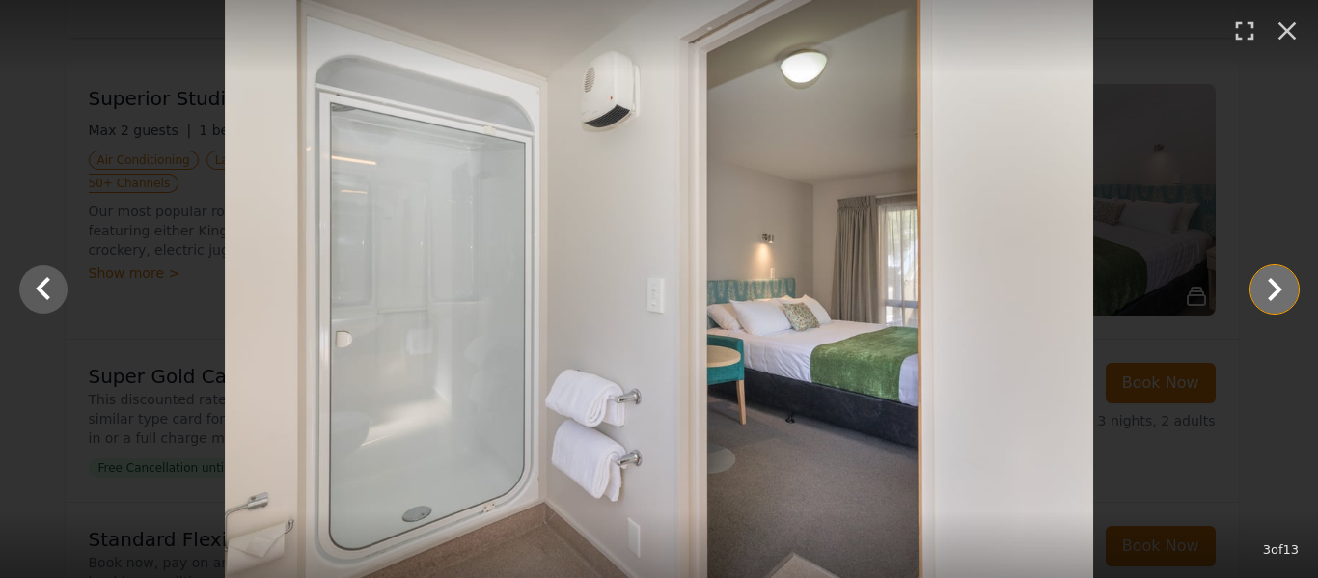
click at [1275, 283] on icon "Show slide 4 of 13" at bounding box center [1275, 289] width 14 height 23
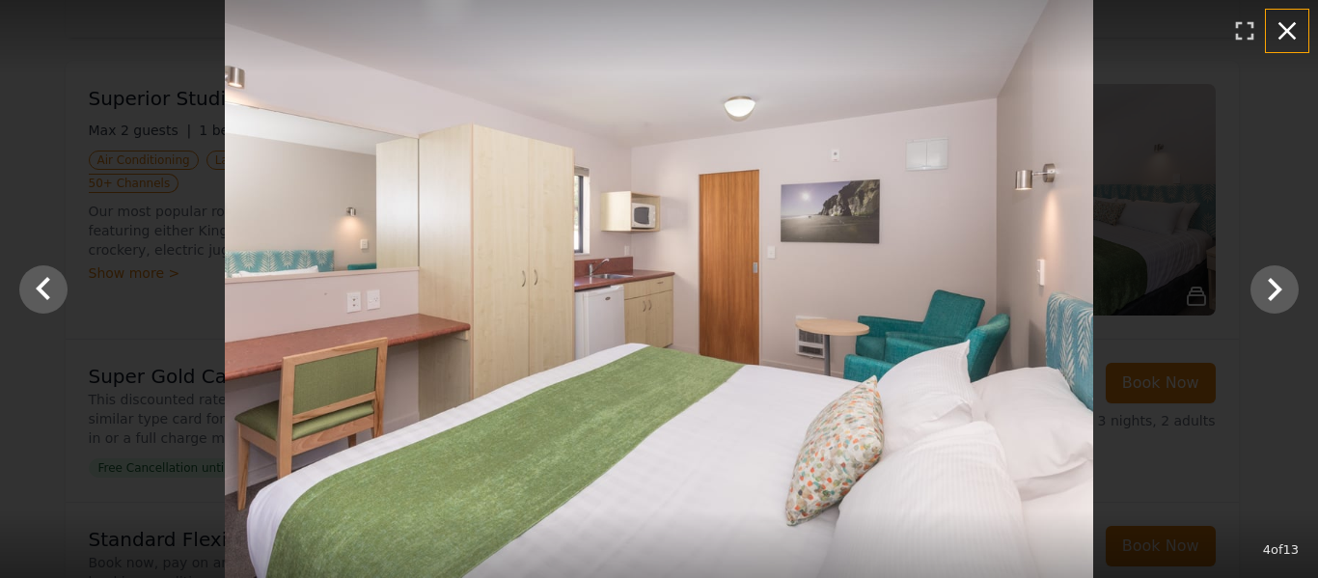
click at [1291, 39] on icon "button" at bounding box center [1287, 30] width 31 height 31
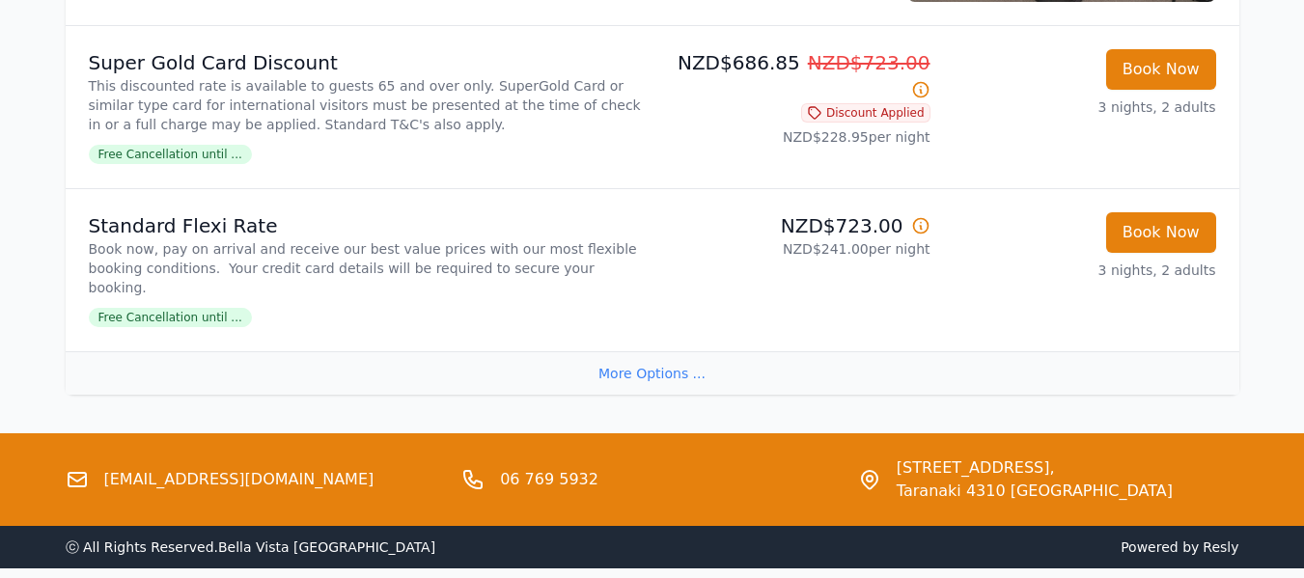
scroll to position [2599, 0]
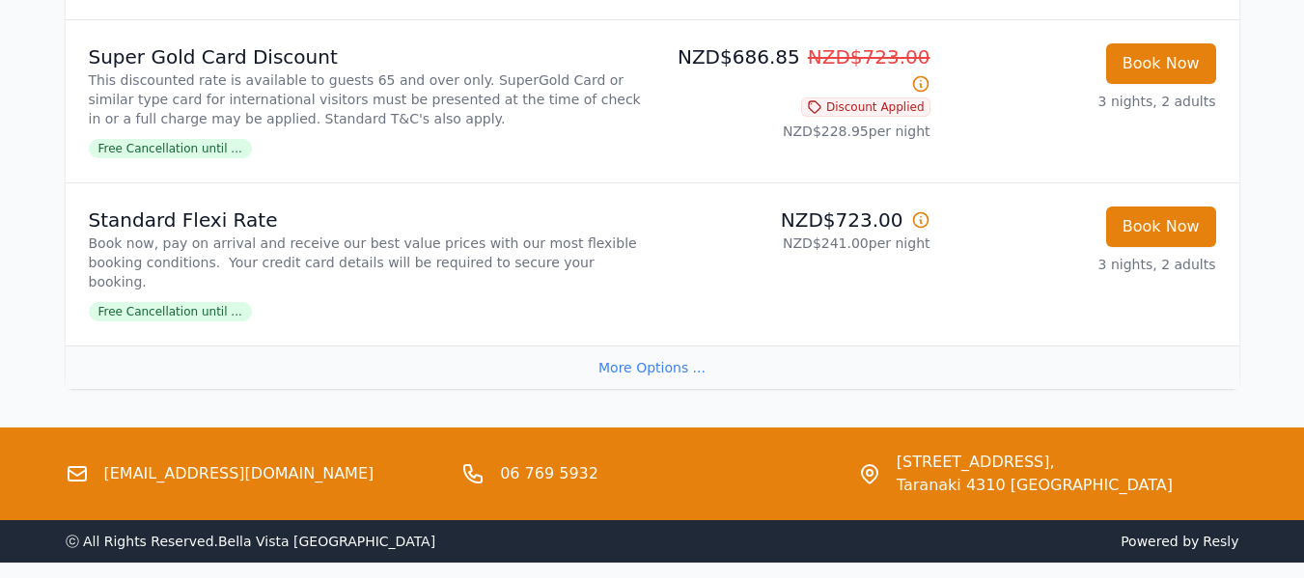
click at [668, 345] on div "More Options ..." at bounding box center [652, 366] width 1173 height 43
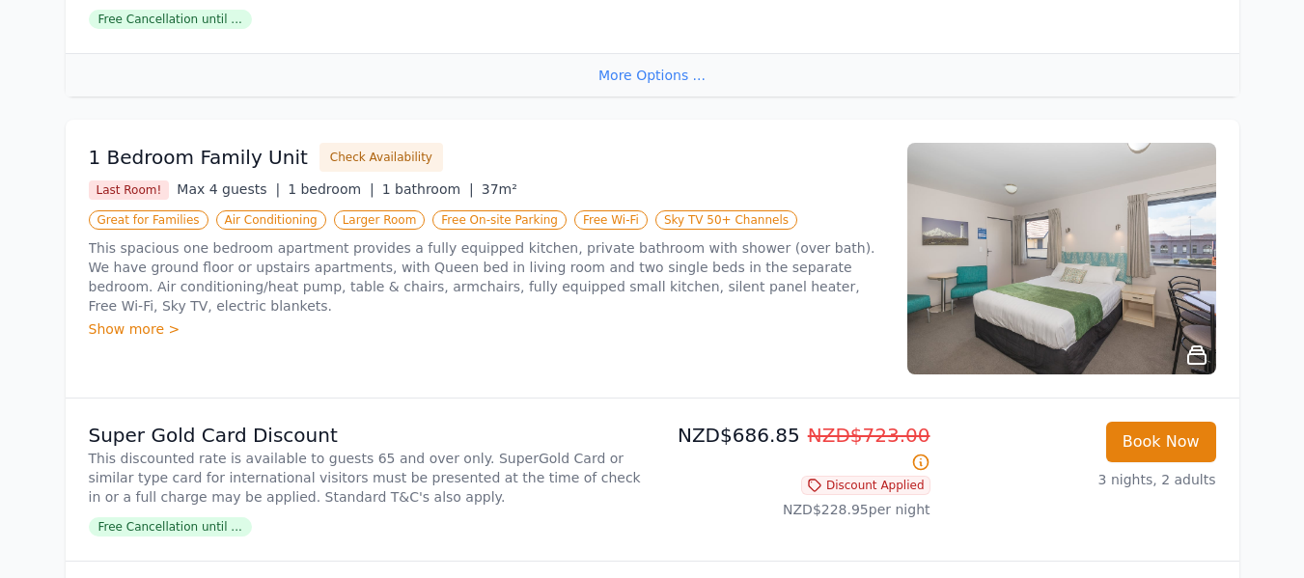
scroll to position [2208, 0]
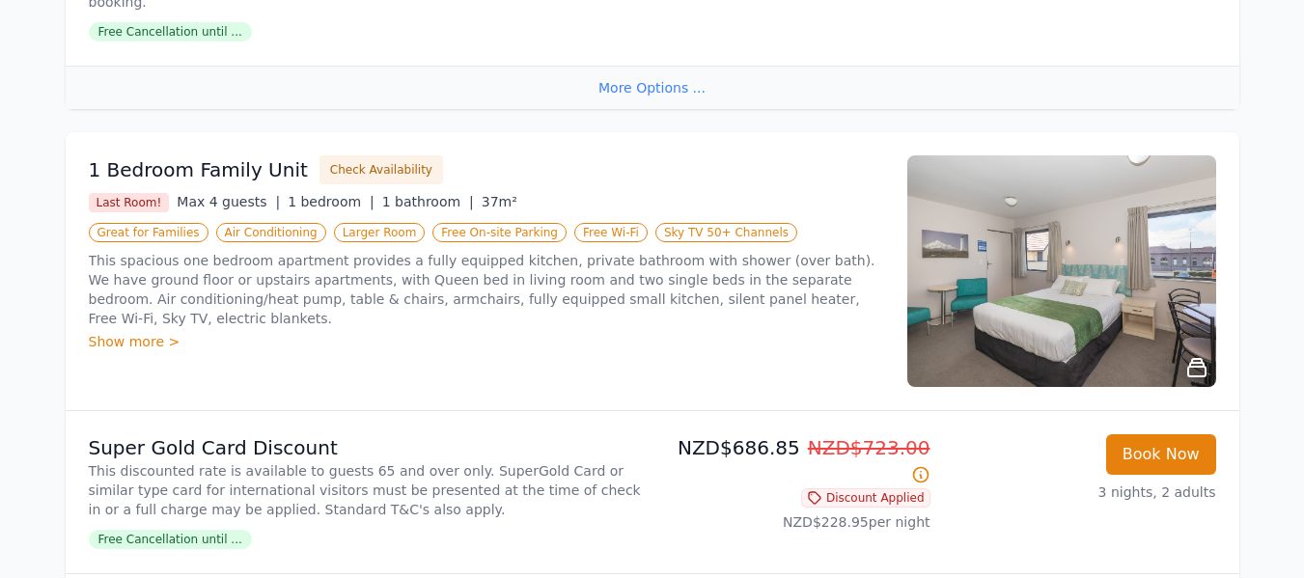
click at [1194, 214] on img at bounding box center [1061, 271] width 309 height 232
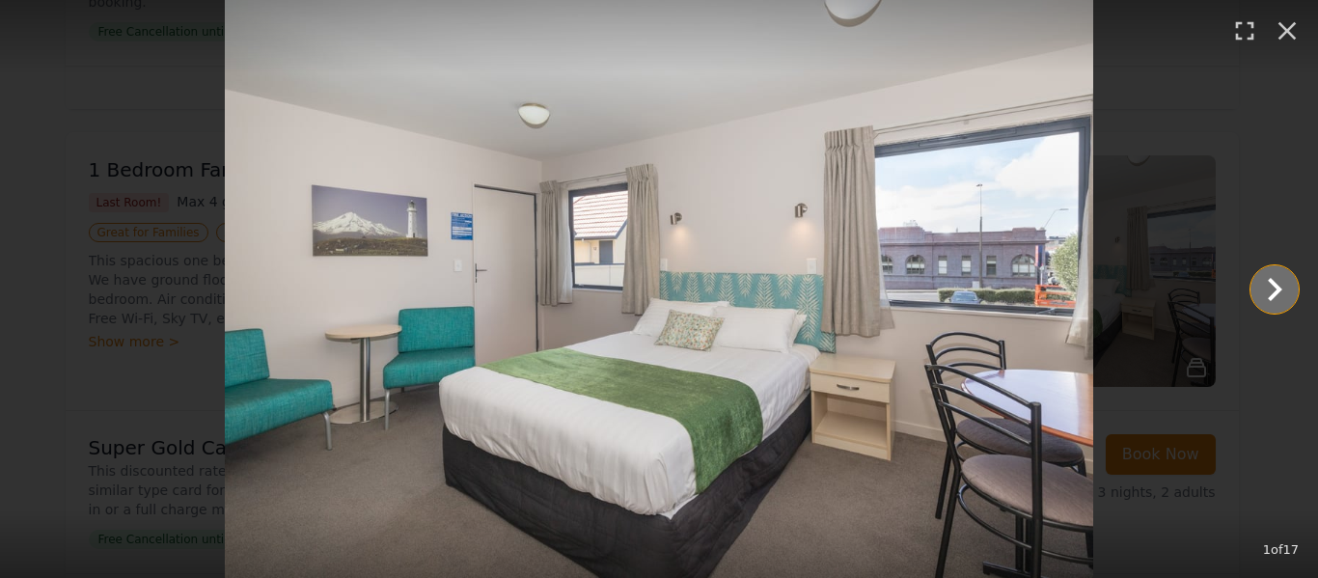
click at [1270, 286] on icon "Show slide 2 of 17" at bounding box center [1275, 289] width 46 height 46
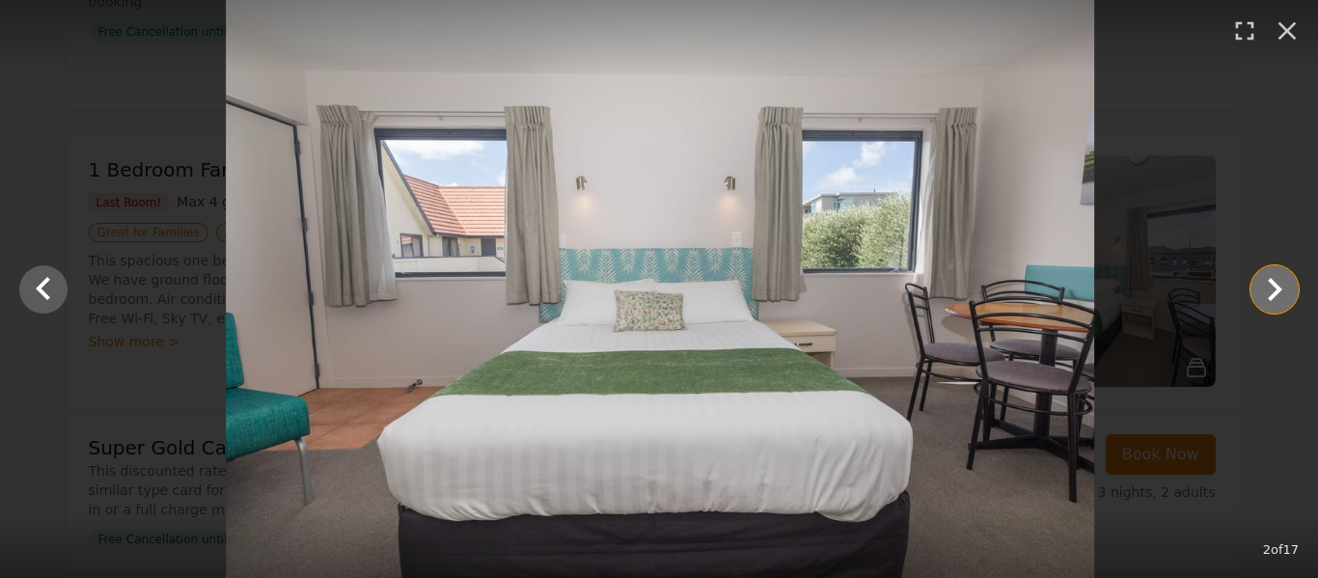
click at [1270, 286] on icon "Show slide 3 of 17" at bounding box center [1275, 289] width 46 height 46
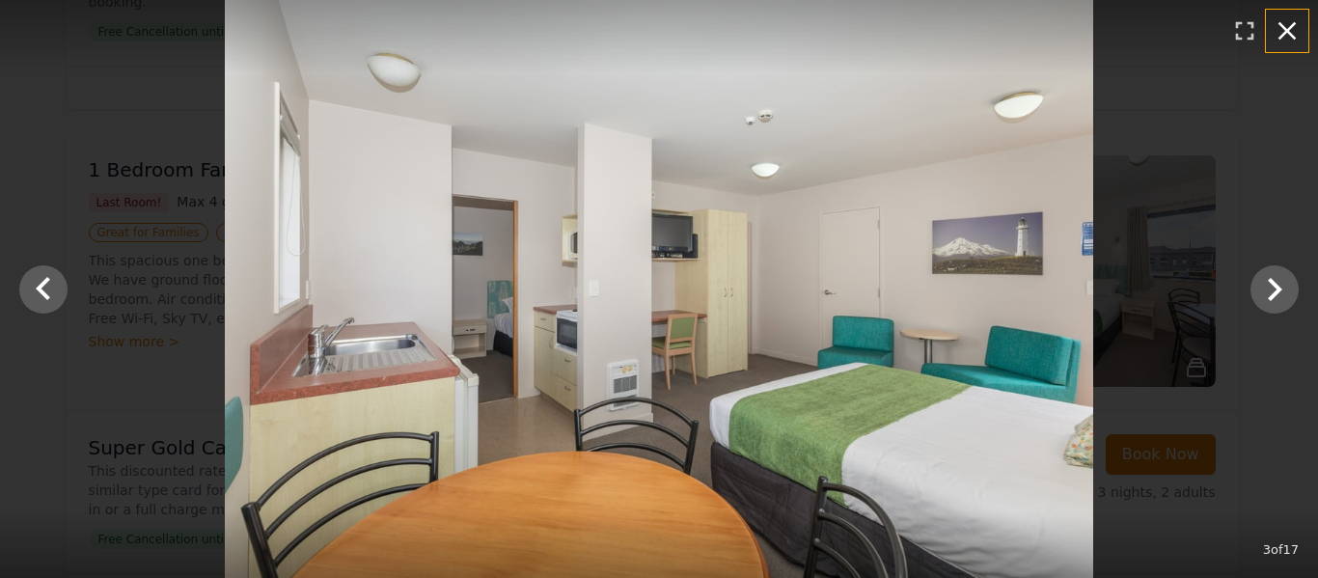
click at [1291, 29] on icon "button" at bounding box center [1287, 30] width 31 height 31
